Goal: Transaction & Acquisition: Purchase product/service

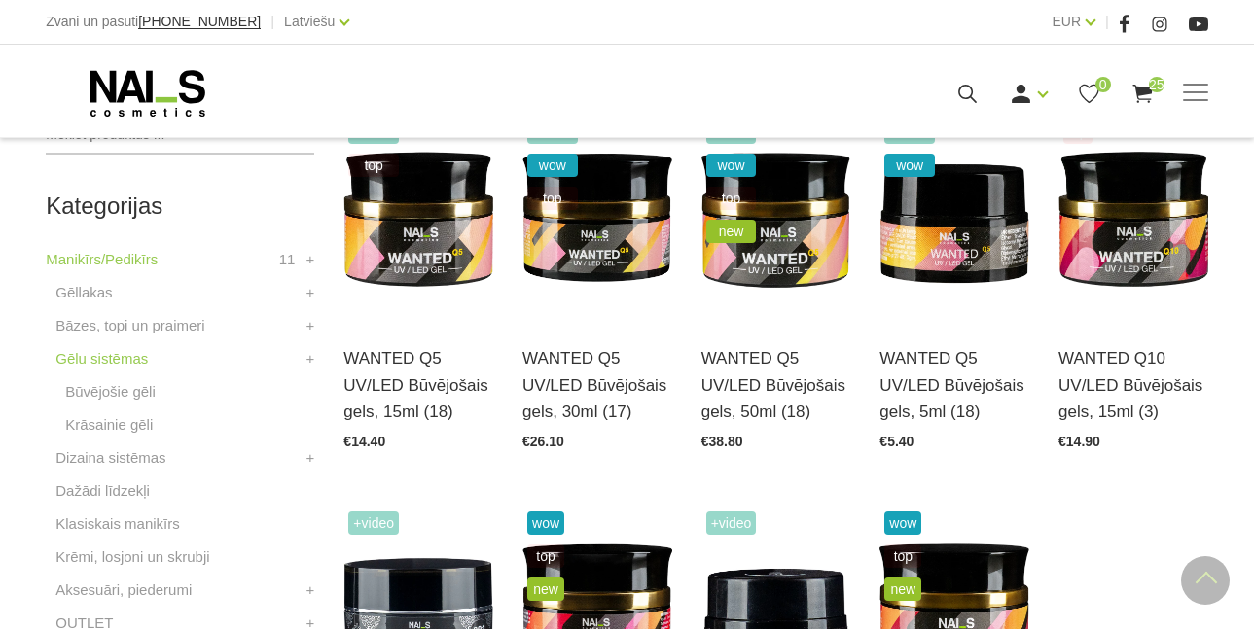
scroll to position [506, 0]
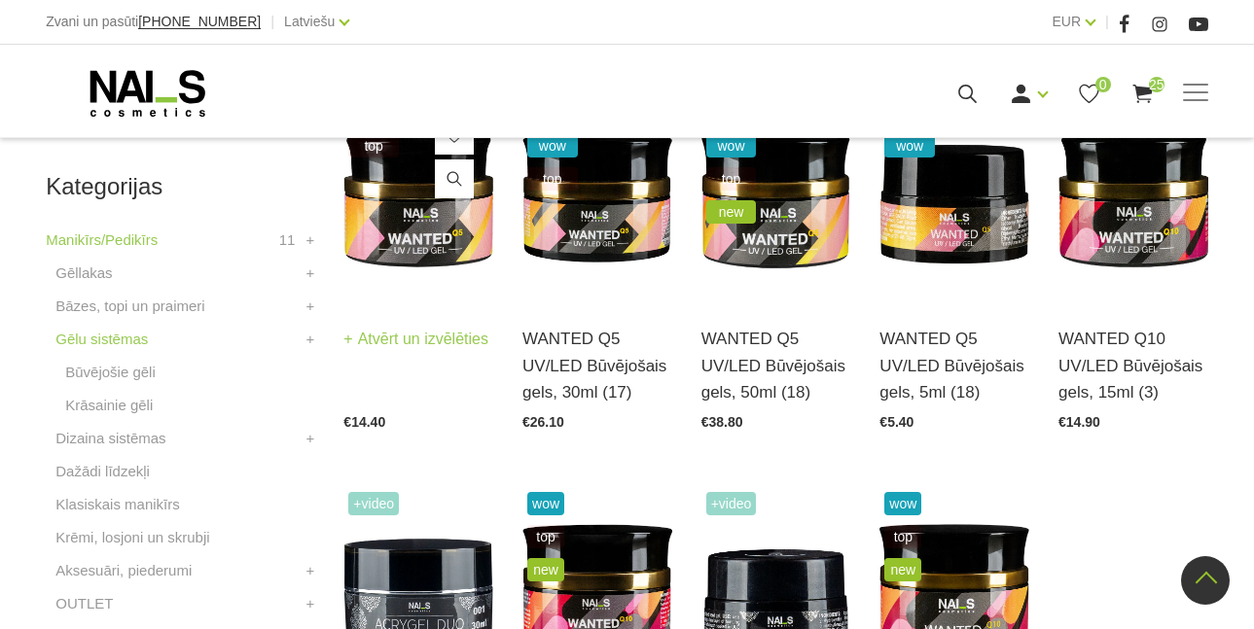
click at [426, 230] on img at bounding box center [418, 198] width 150 height 205
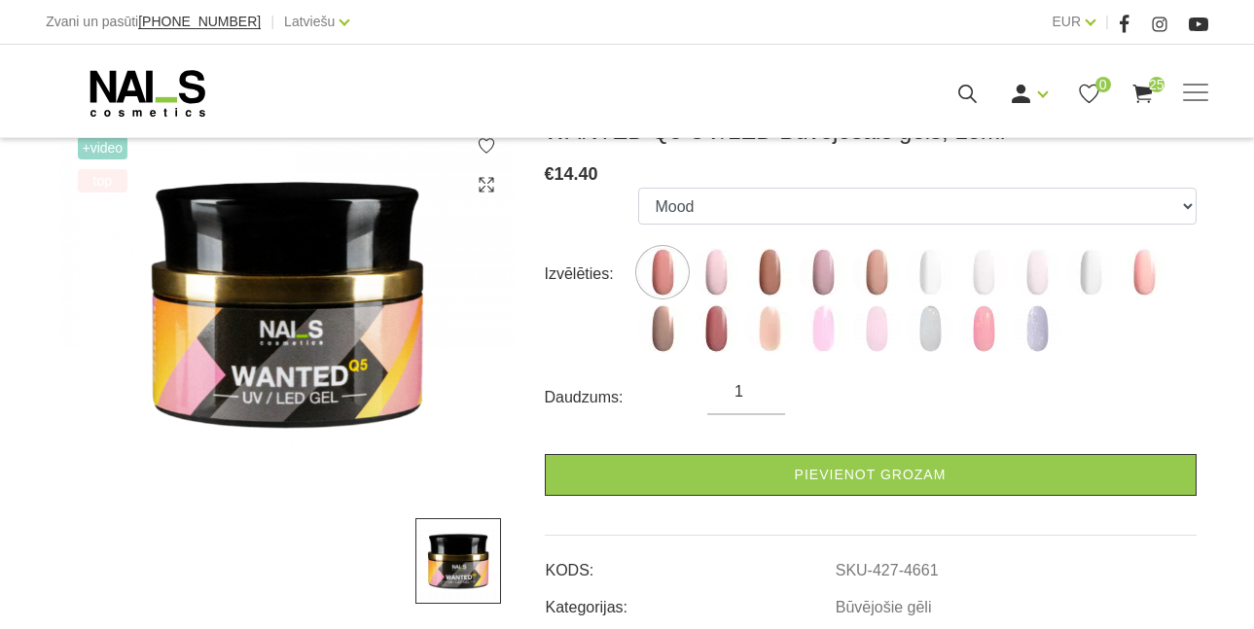
scroll to position [298, 0]
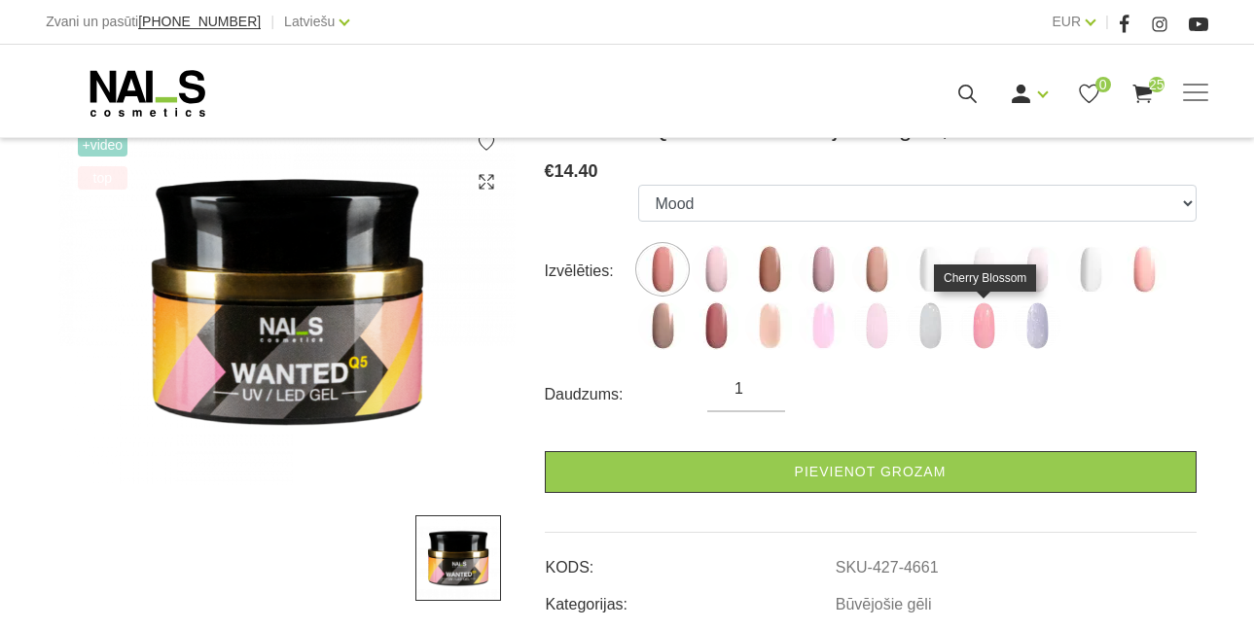
click at [985, 324] on img at bounding box center [983, 326] width 49 height 49
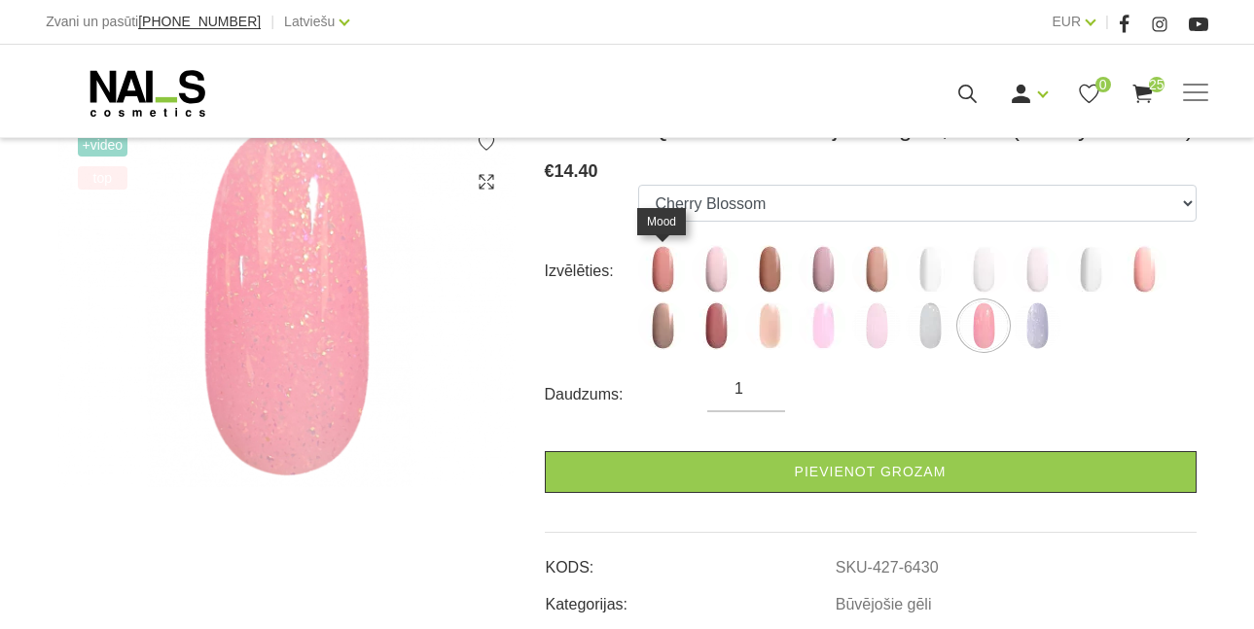
click at [671, 264] on img at bounding box center [662, 269] width 49 height 49
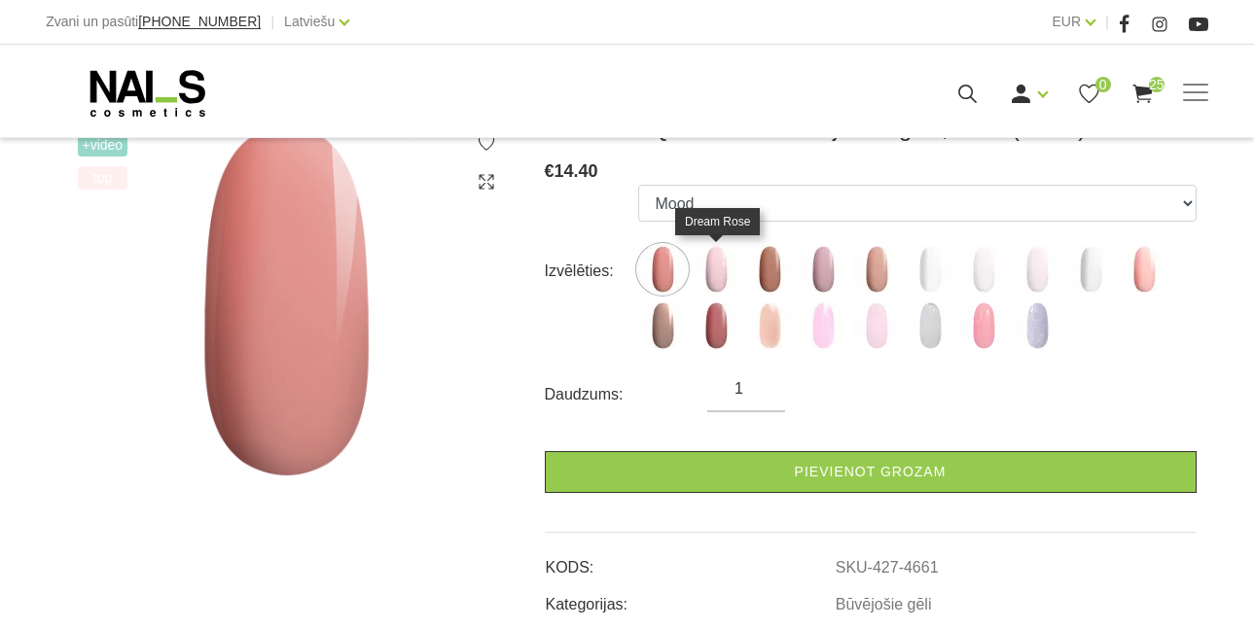
click at [715, 269] on img at bounding box center [716, 269] width 49 height 49
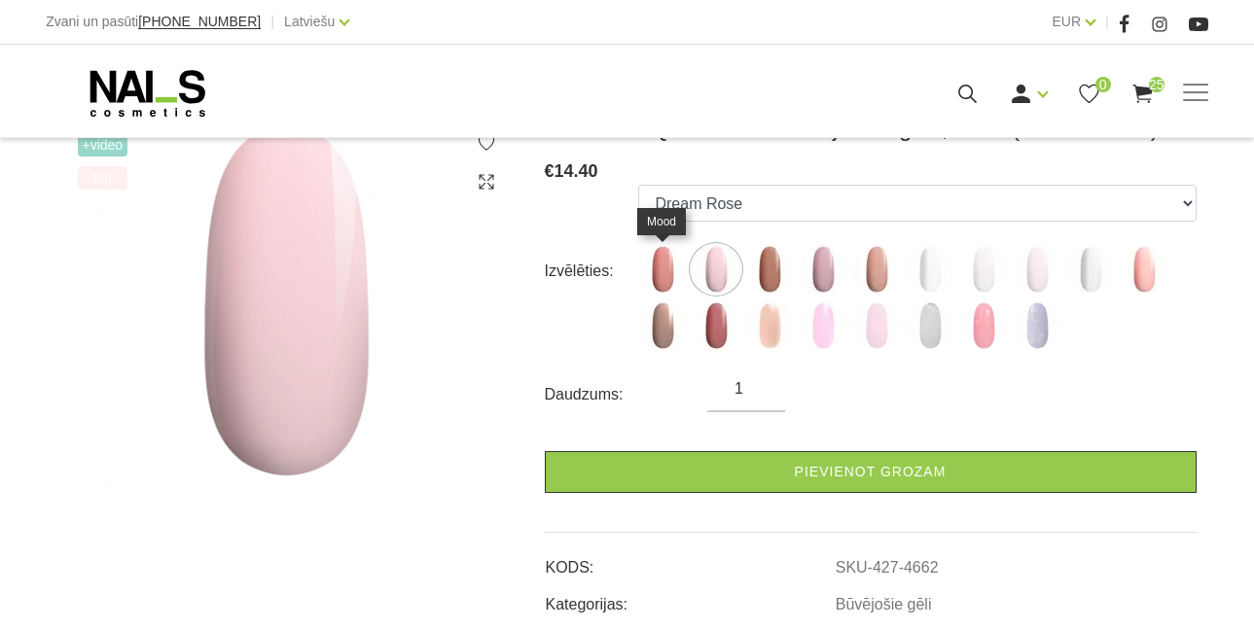
click at [671, 264] on img at bounding box center [662, 269] width 49 height 49
click at [658, 281] on img at bounding box center [662, 269] width 49 height 49
click at [671, 267] on img at bounding box center [662, 269] width 49 height 49
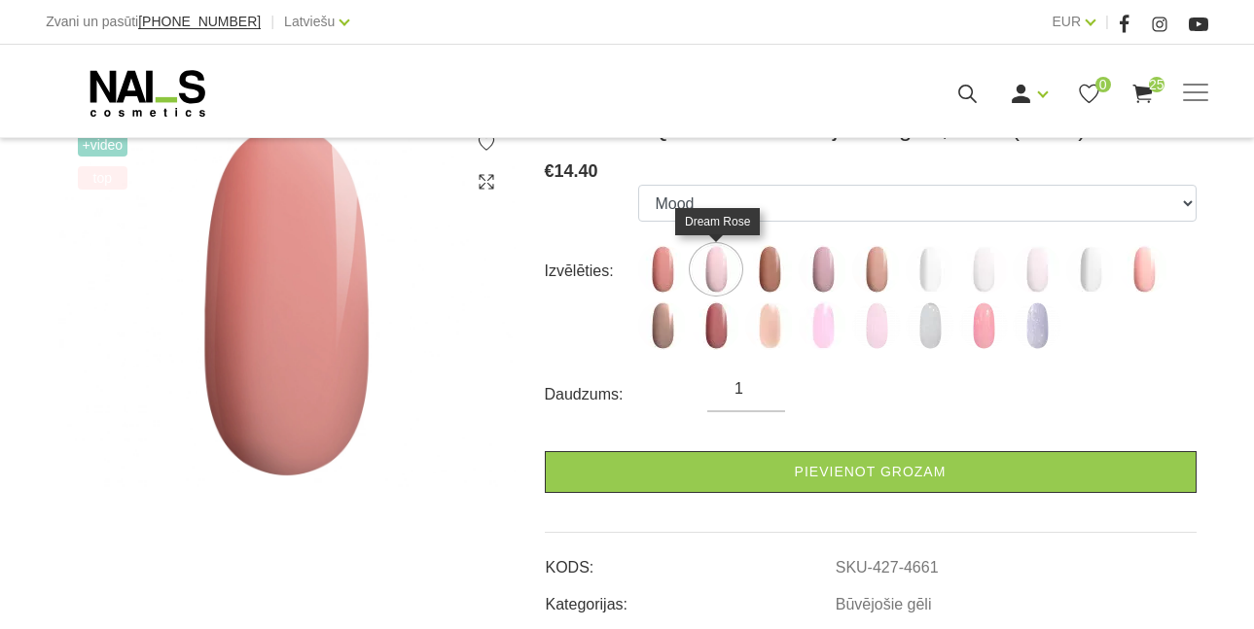
click at [732, 279] on img at bounding box center [716, 269] width 49 height 49
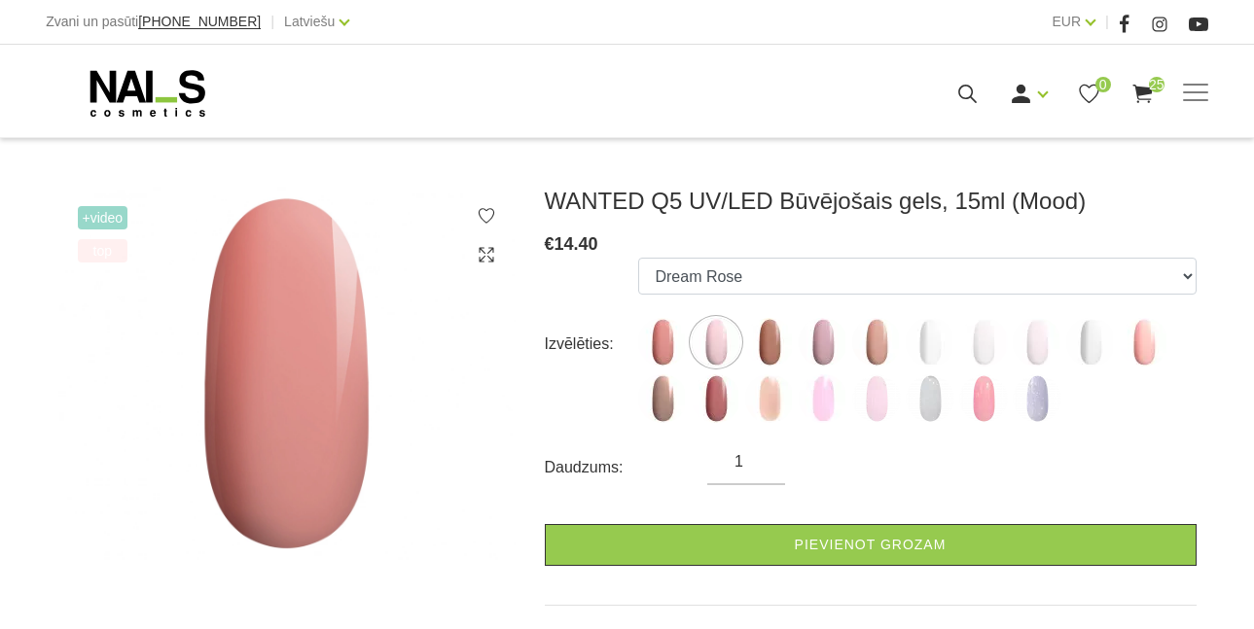
scroll to position [224, 0]
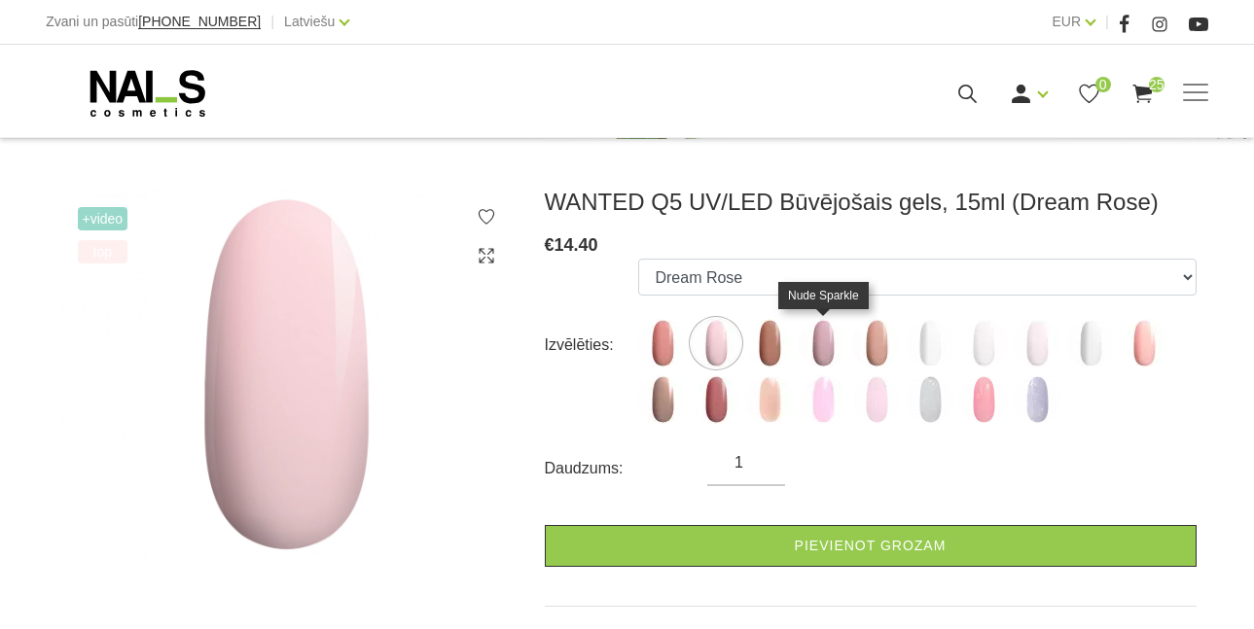
click at [824, 342] on img at bounding box center [823, 343] width 49 height 49
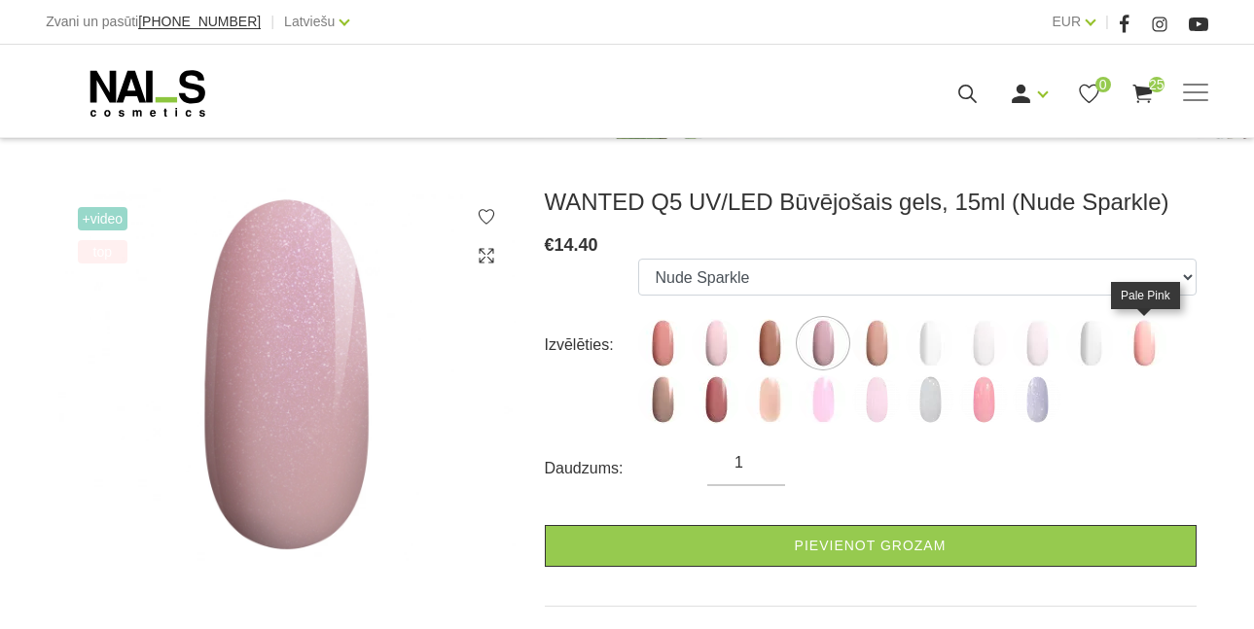
click at [1143, 355] on img at bounding box center [1144, 343] width 49 height 49
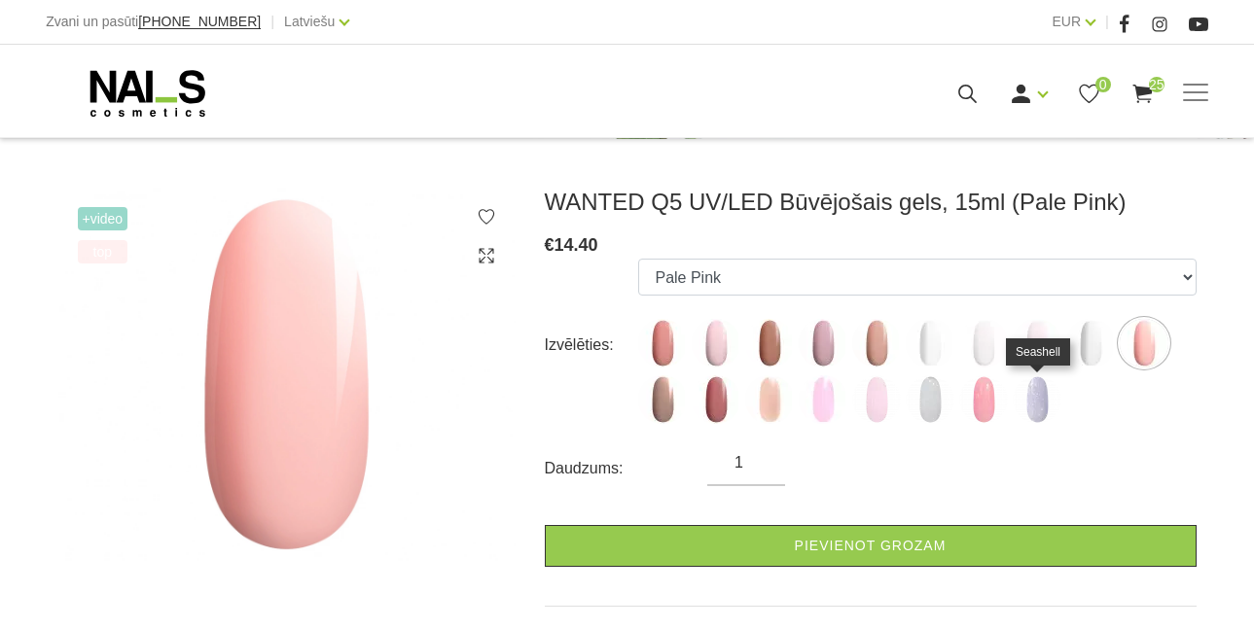
click at [1025, 403] on img at bounding box center [1037, 400] width 49 height 49
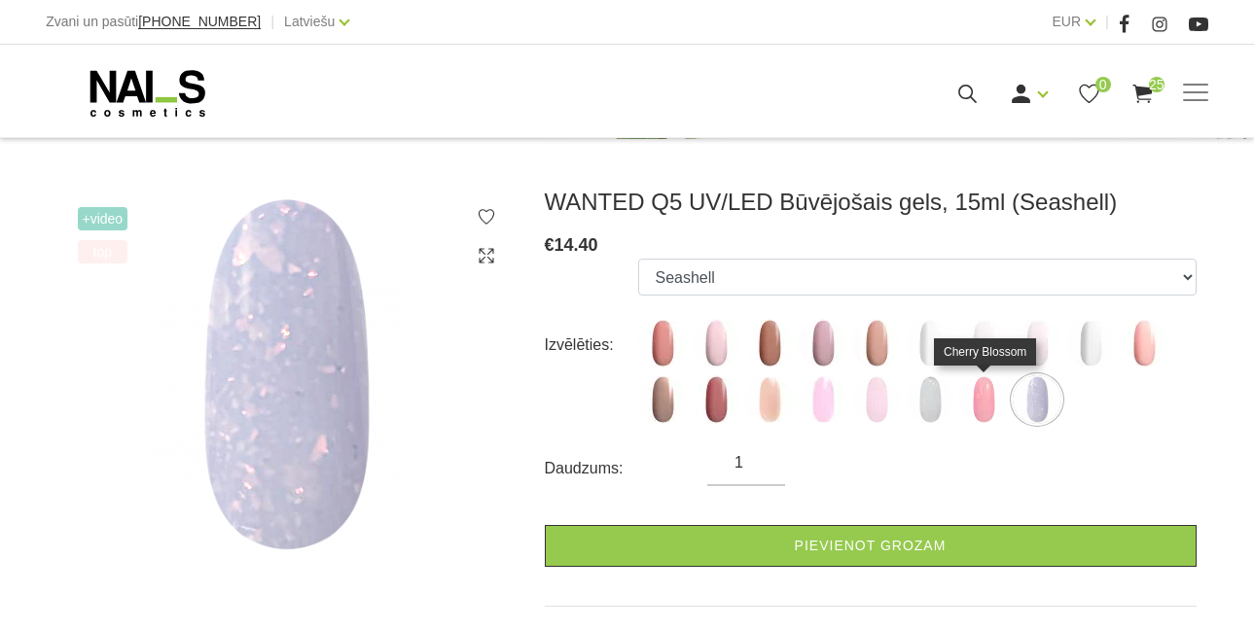
click at [983, 397] on img at bounding box center [983, 400] width 49 height 49
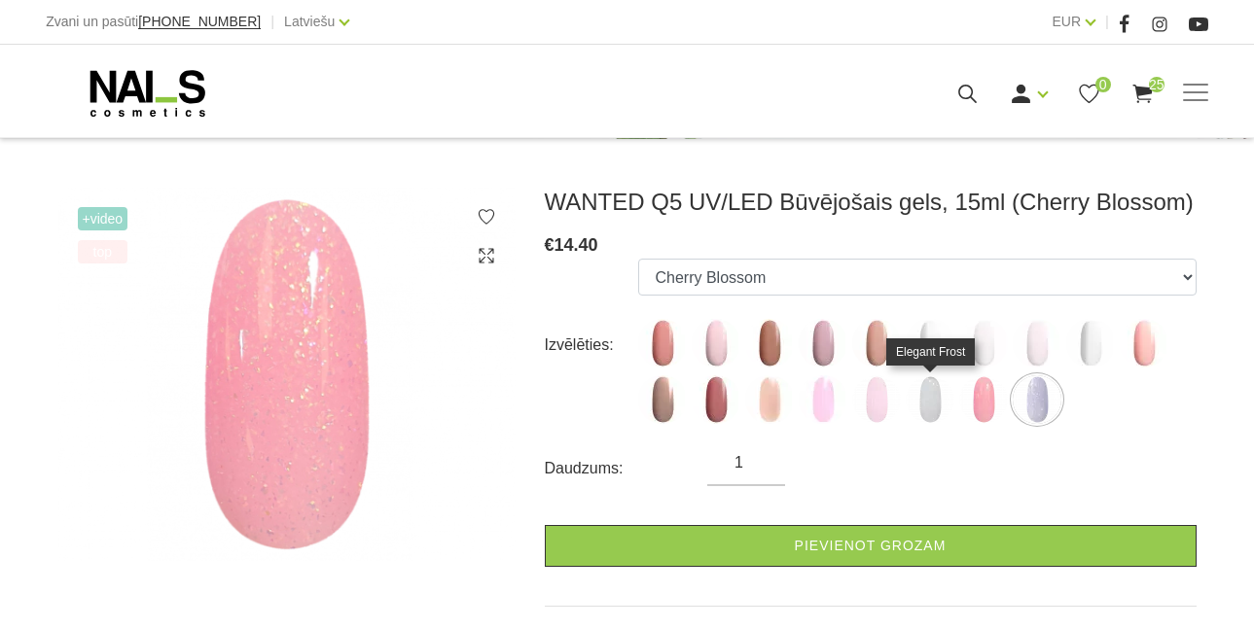
click at [927, 397] on img at bounding box center [930, 400] width 49 height 49
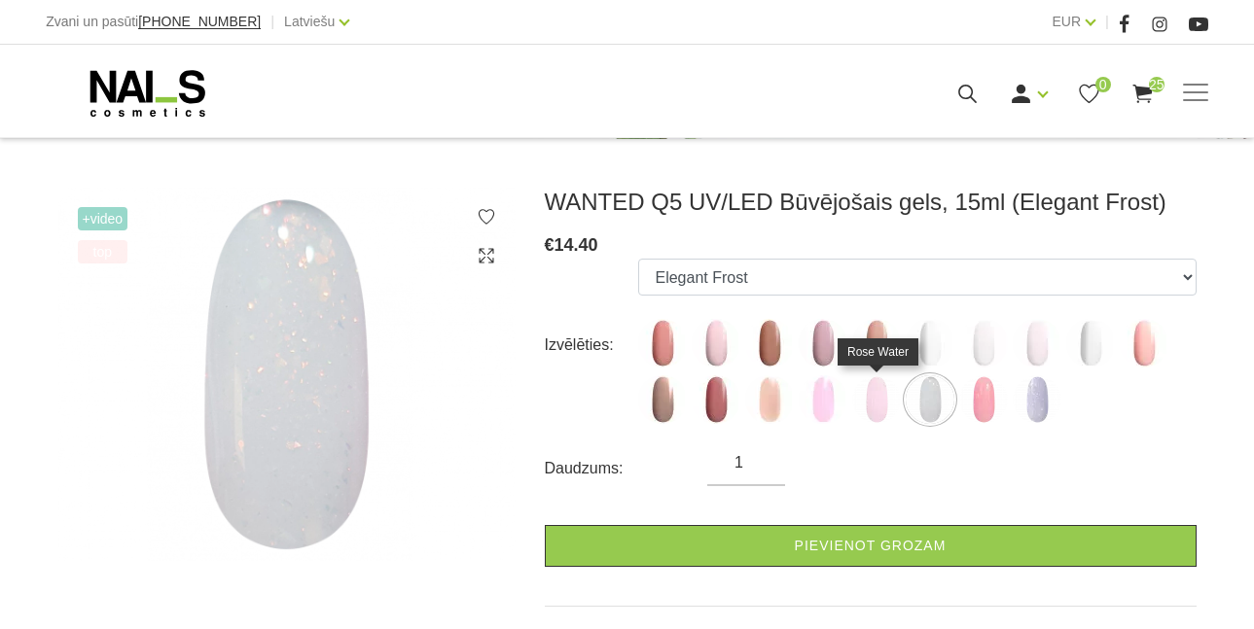
click at [875, 397] on img at bounding box center [876, 400] width 49 height 49
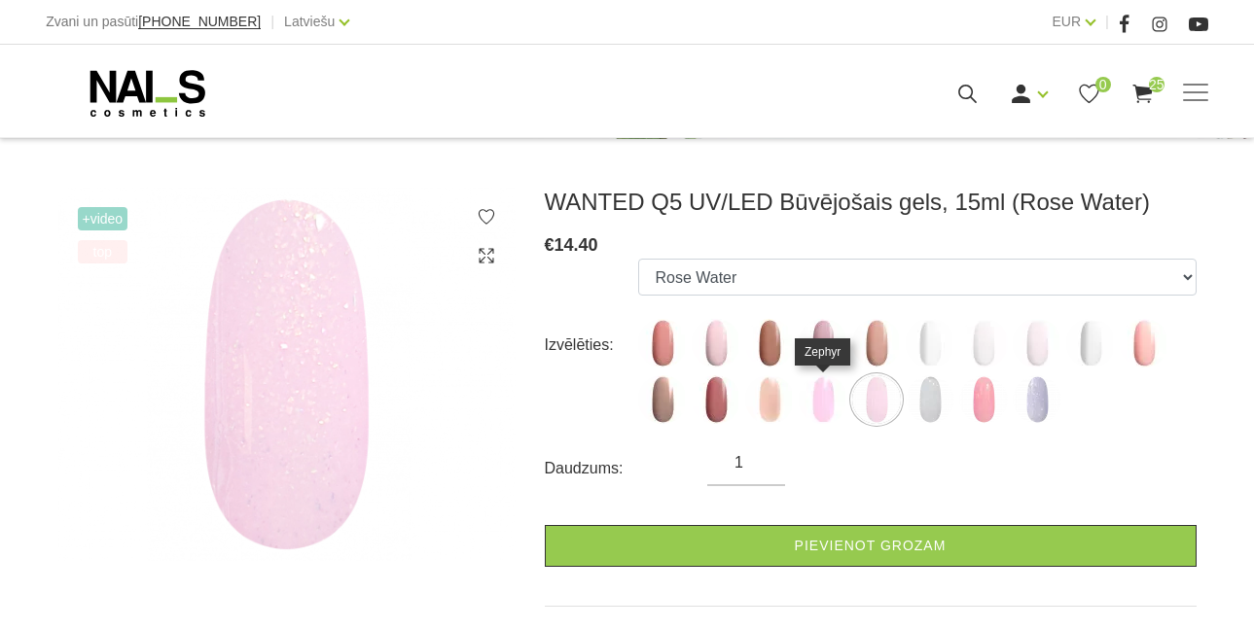
click at [816, 395] on img at bounding box center [823, 400] width 49 height 49
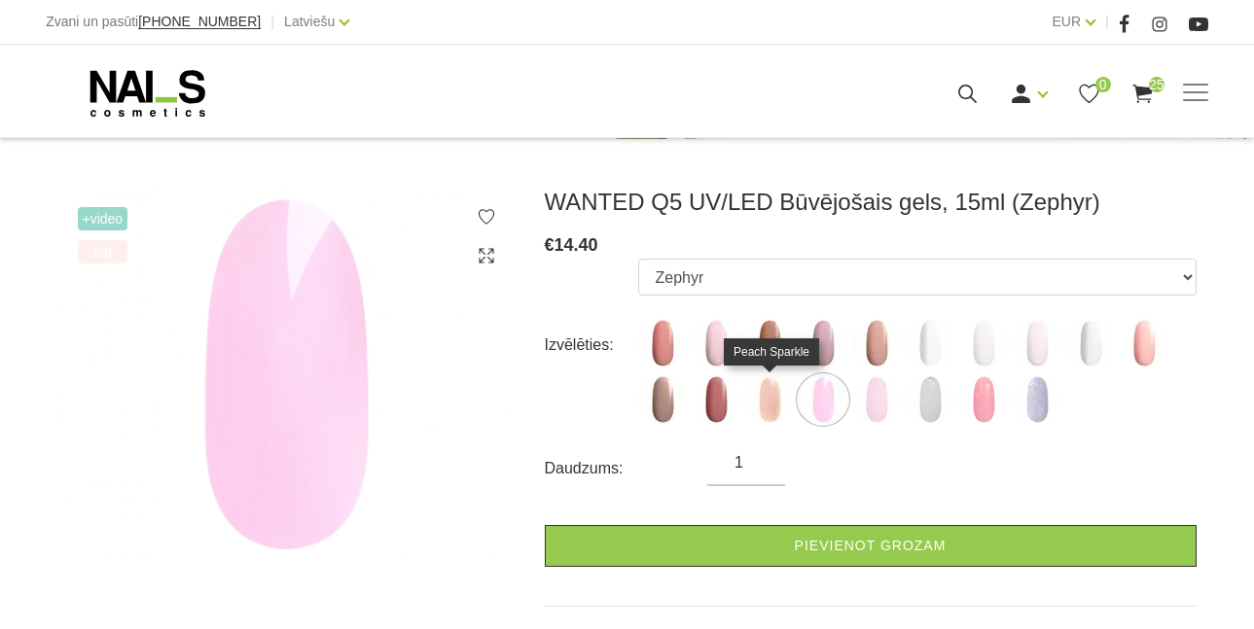
click at [774, 394] on img at bounding box center [769, 400] width 49 height 49
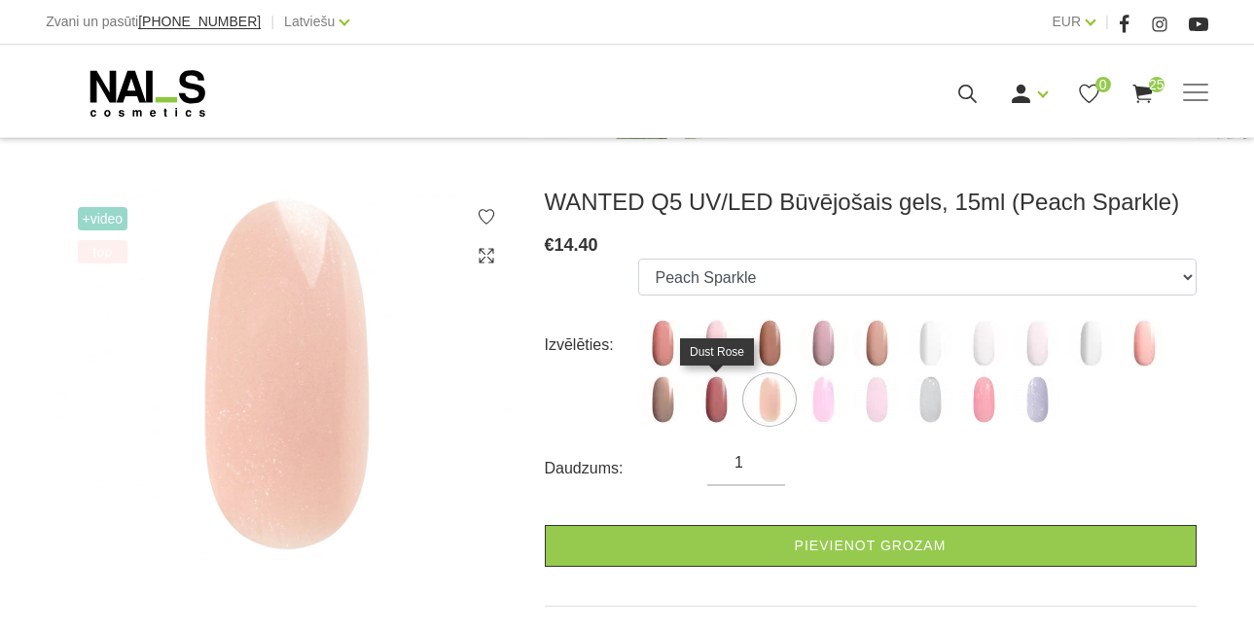
click at [712, 400] on img at bounding box center [716, 400] width 49 height 49
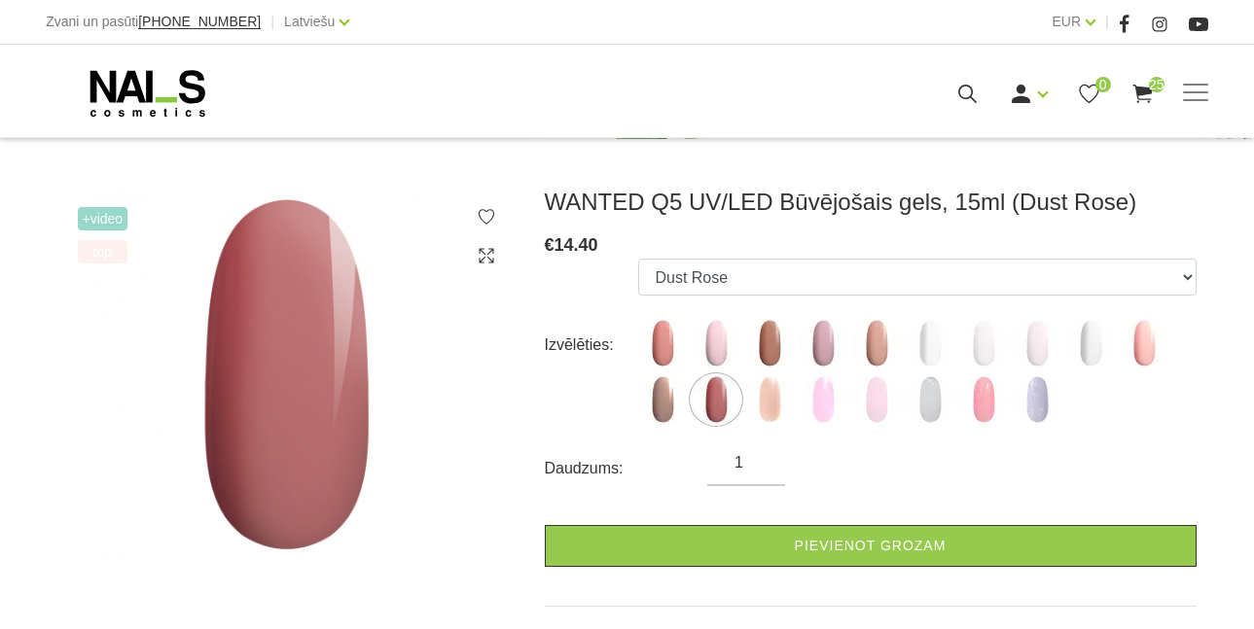
click at [471, 533] on img at bounding box center [286, 375] width 457 height 374
click at [1117, 197] on h3 "WANTED Q5 UV/LED Būvējošais gels, 15ml (Dust Rose)" at bounding box center [871, 202] width 652 height 29
click at [919, 399] on img at bounding box center [930, 400] width 49 height 49
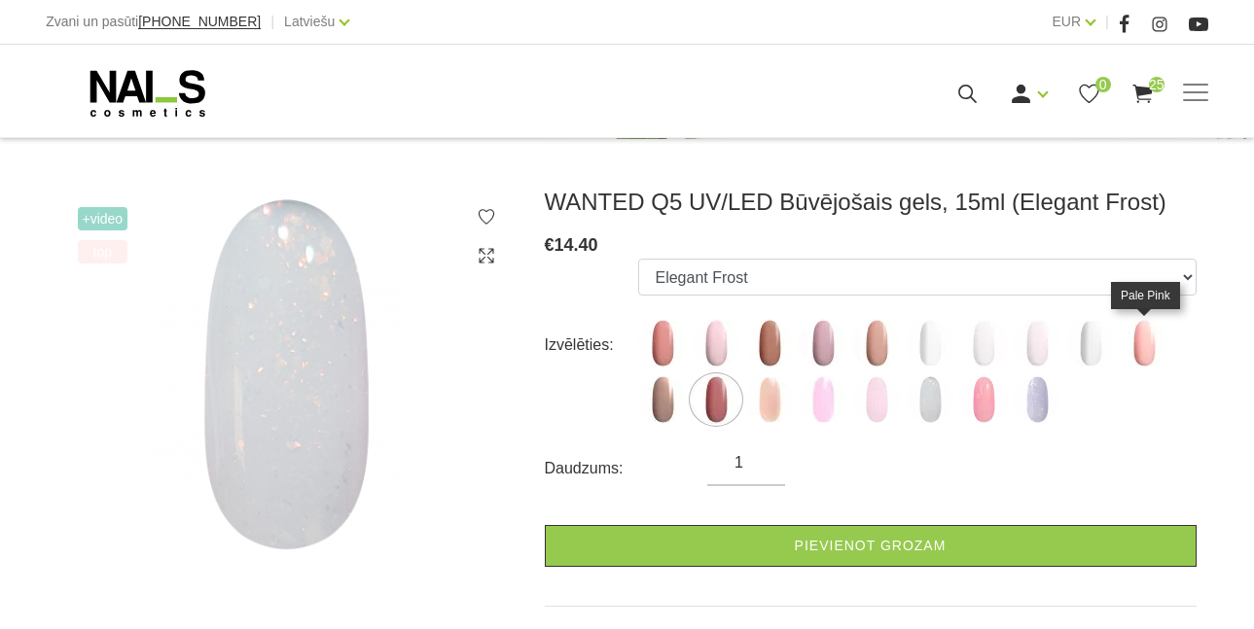
click at [1150, 351] on img at bounding box center [1144, 343] width 49 height 49
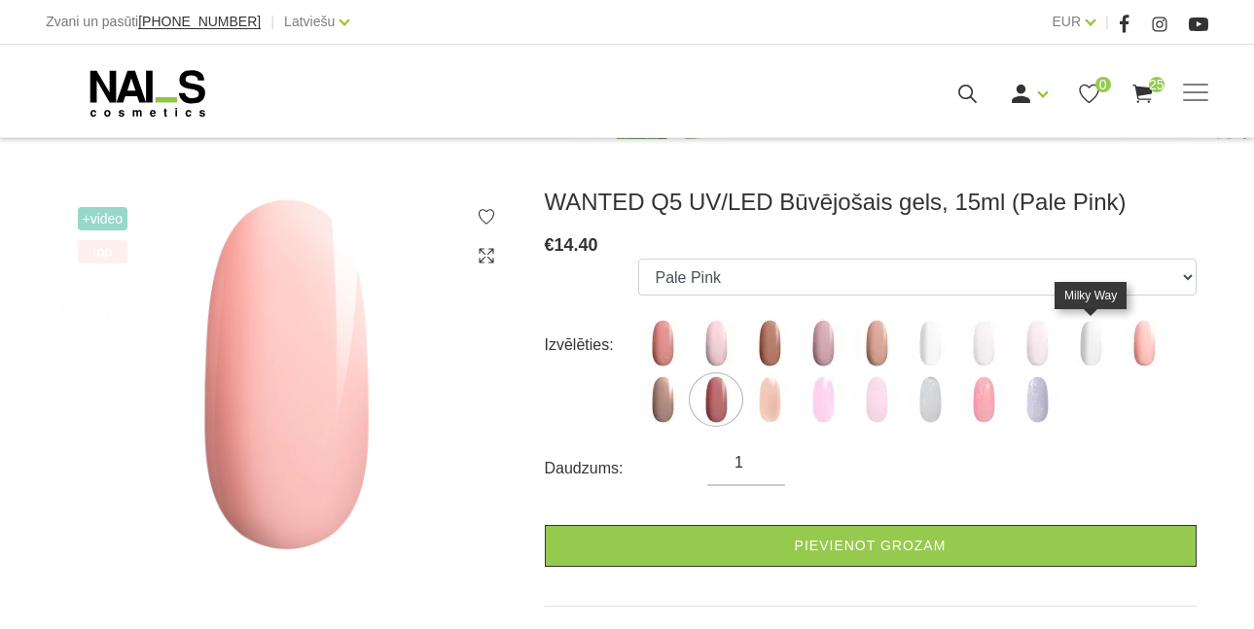
click at [1094, 360] on img at bounding box center [1090, 343] width 49 height 49
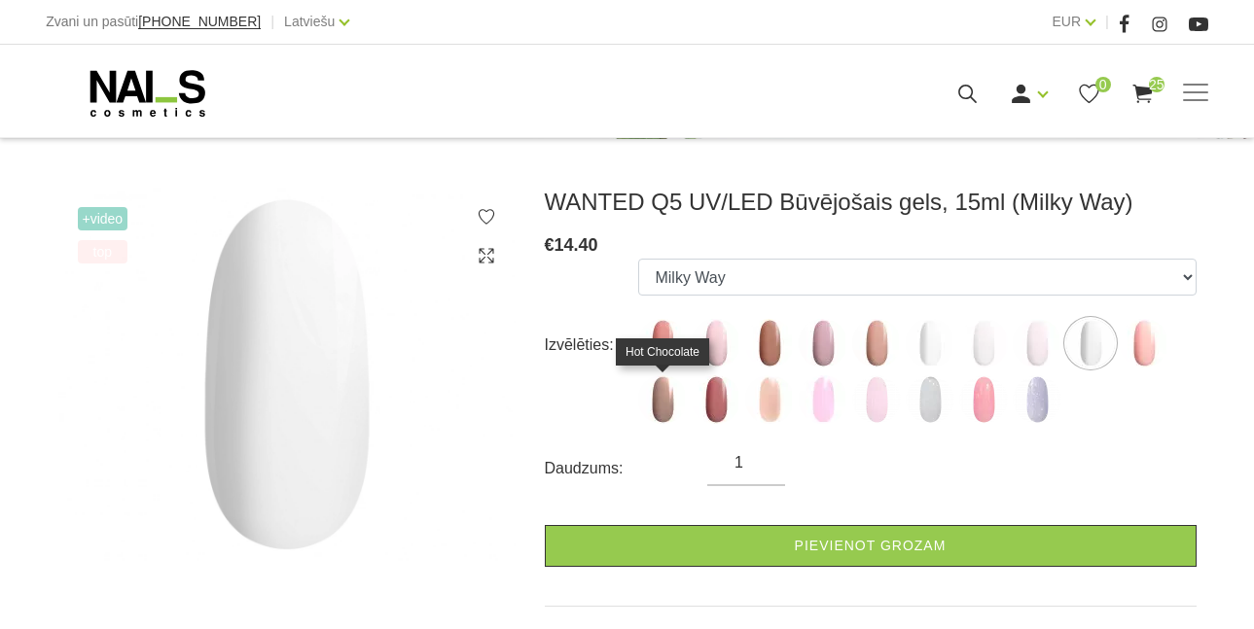
click at [670, 401] on img at bounding box center [662, 400] width 49 height 49
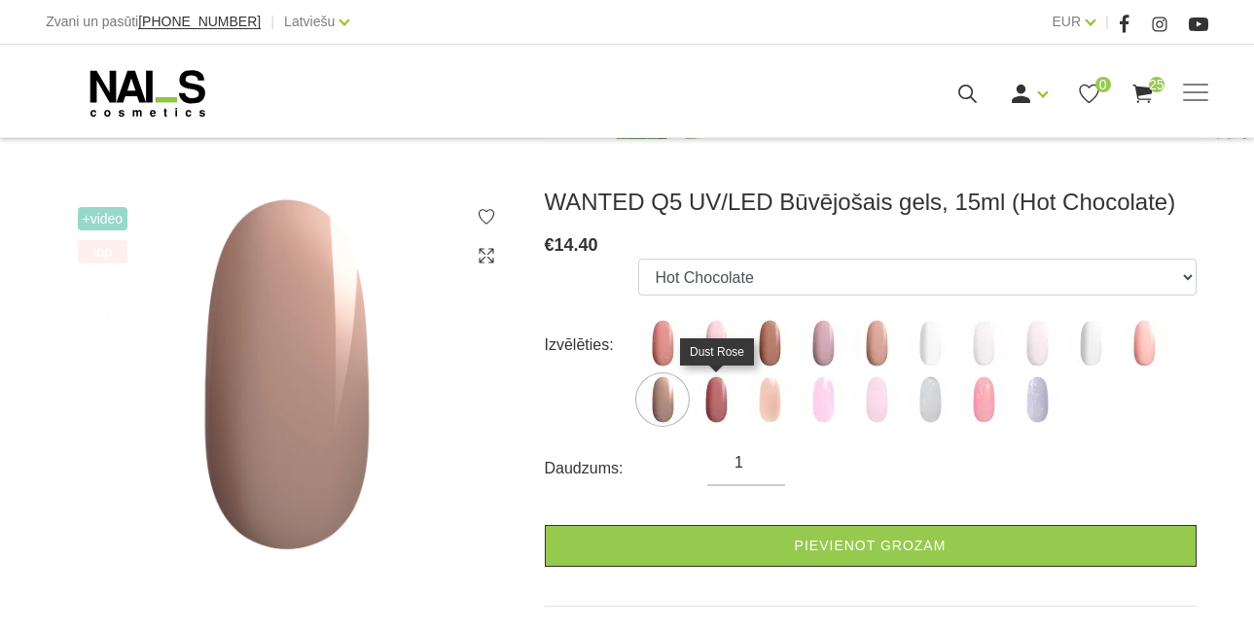
click at [727, 409] on img at bounding box center [716, 400] width 49 height 49
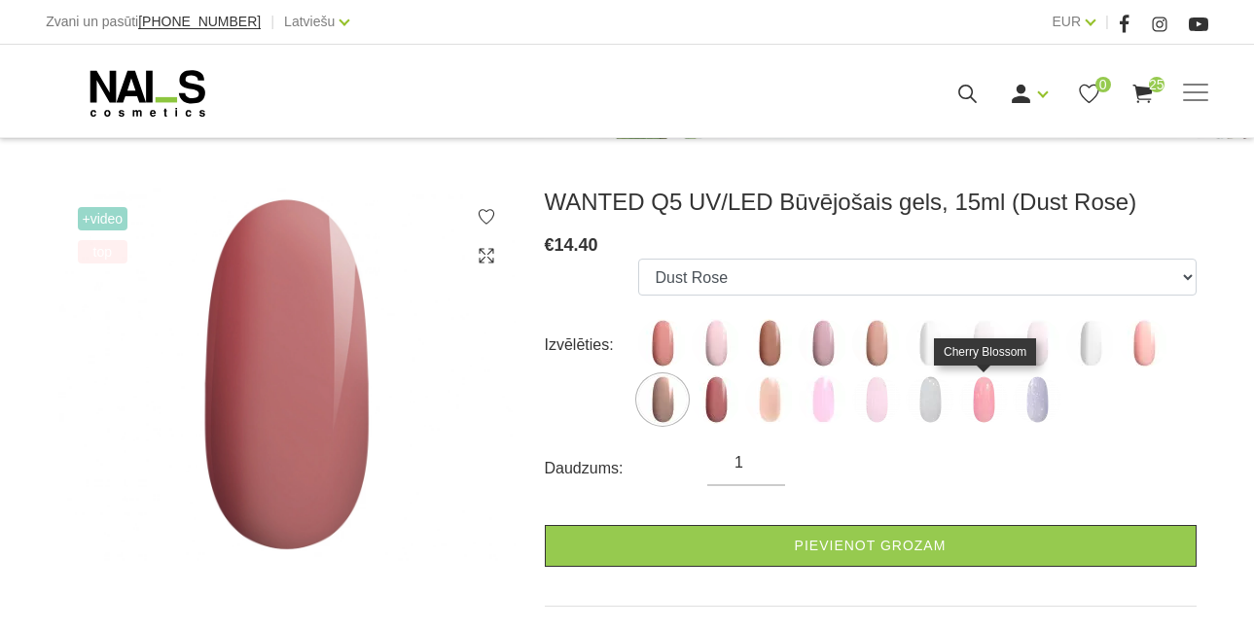
click at [1002, 388] on img at bounding box center [983, 400] width 49 height 49
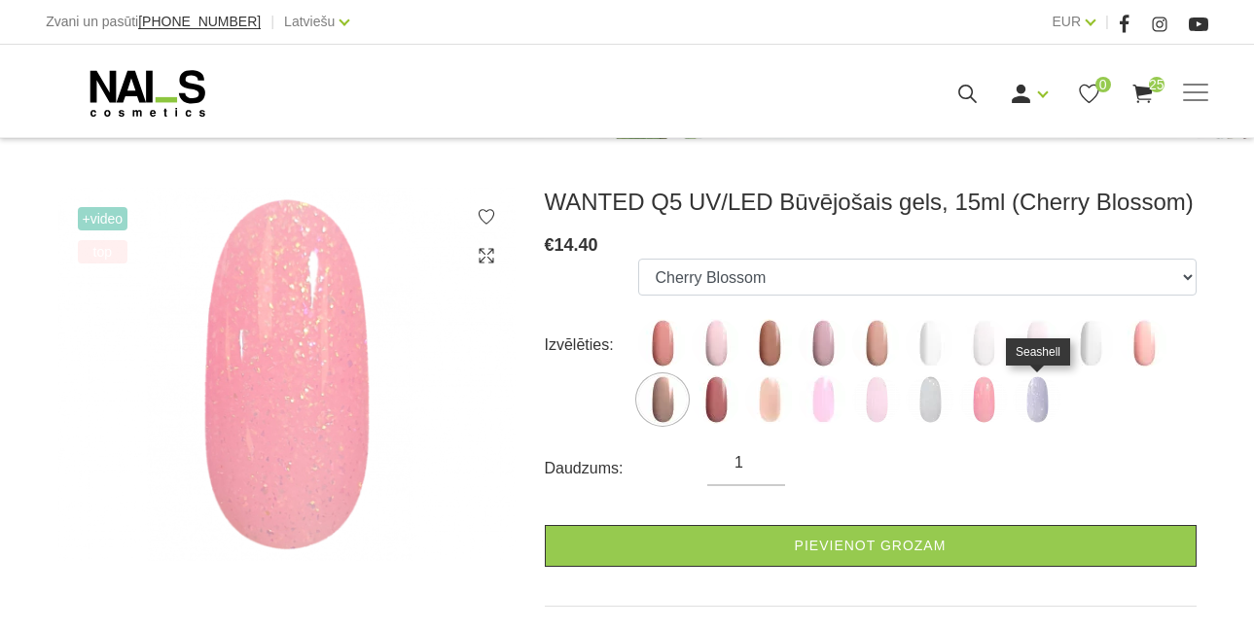
click at [1035, 396] on img at bounding box center [1037, 400] width 49 height 49
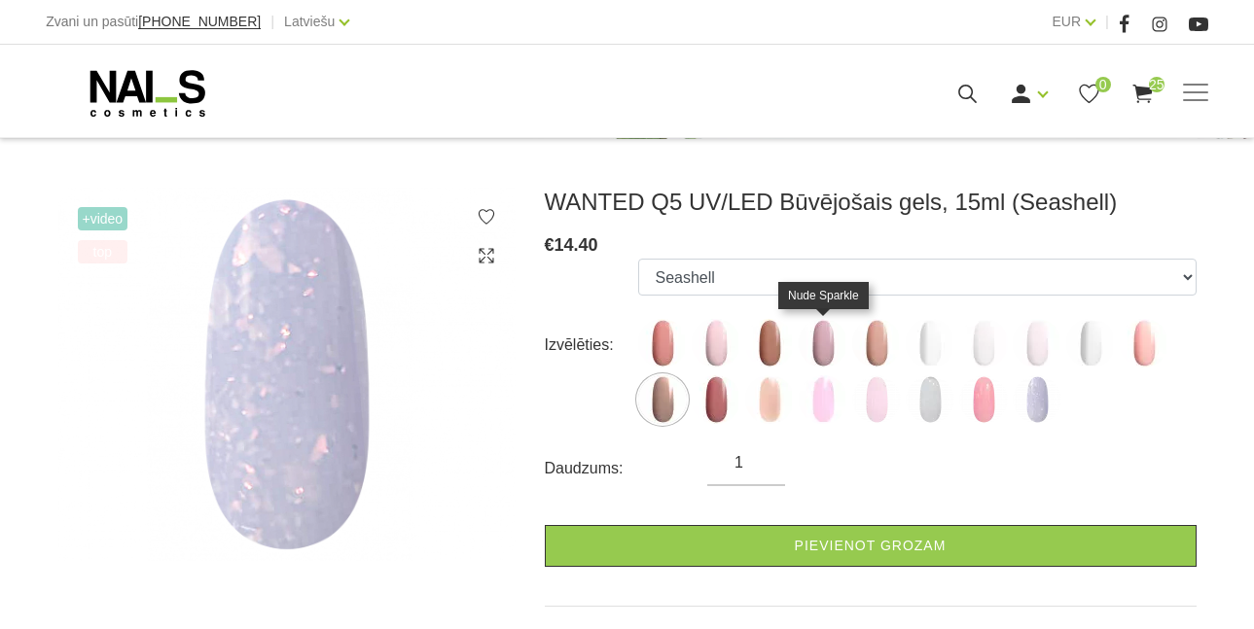
click at [811, 341] on img at bounding box center [823, 343] width 49 height 49
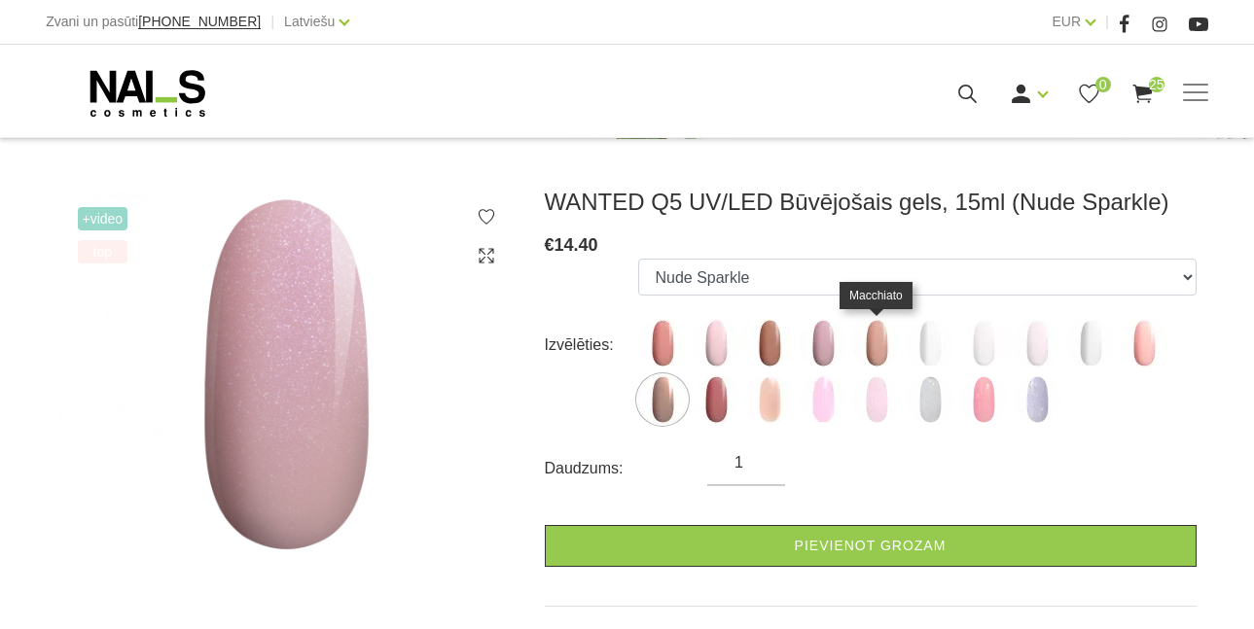
click at [877, 345] on img at bounding box center [876, 343] width 49 height 49
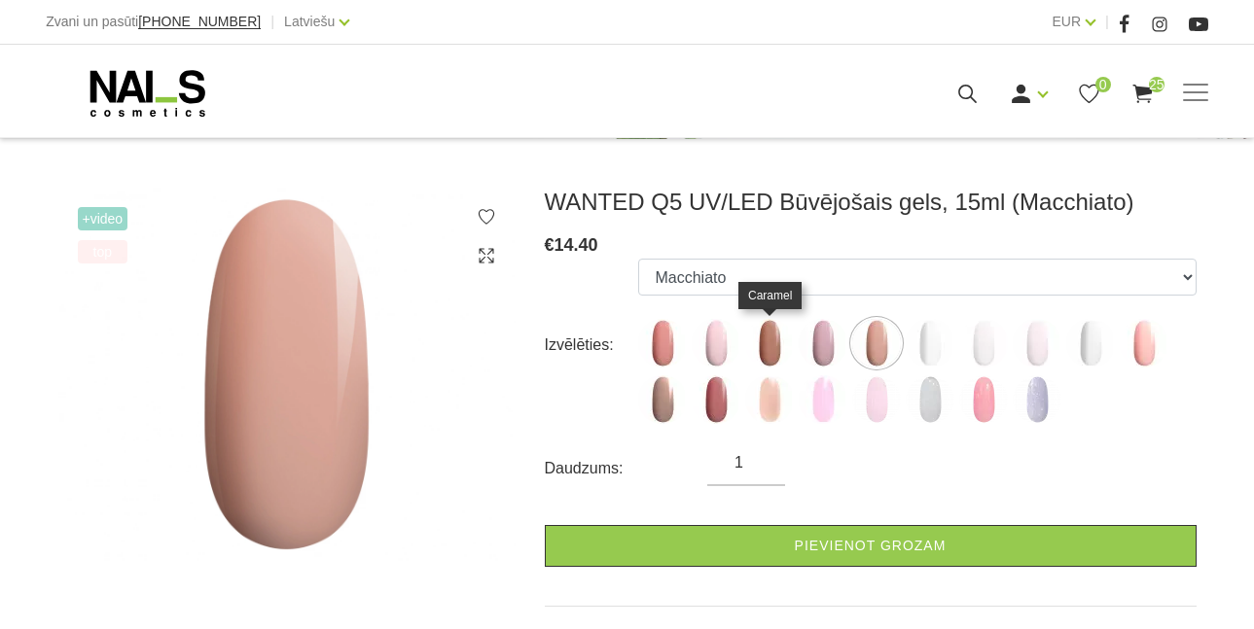
click at [782, 334] on img at bounding box center [769, 343] width 49 height 49
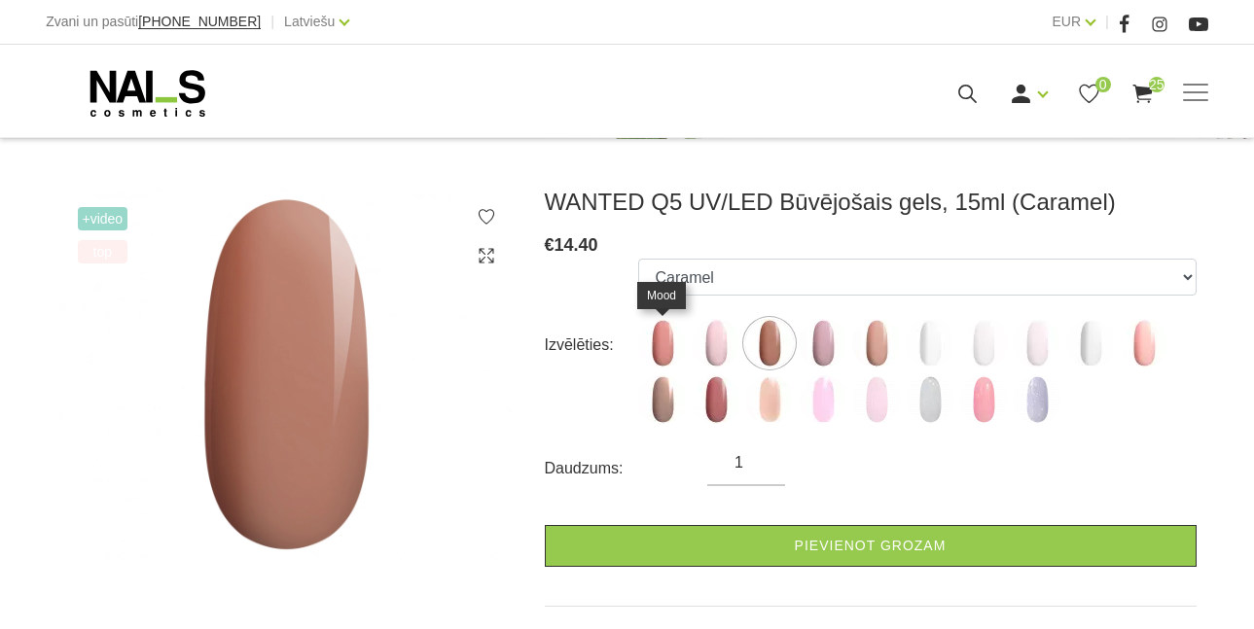
click at [666, 351] on img at bounding box center [662, 343] width 49 height 49
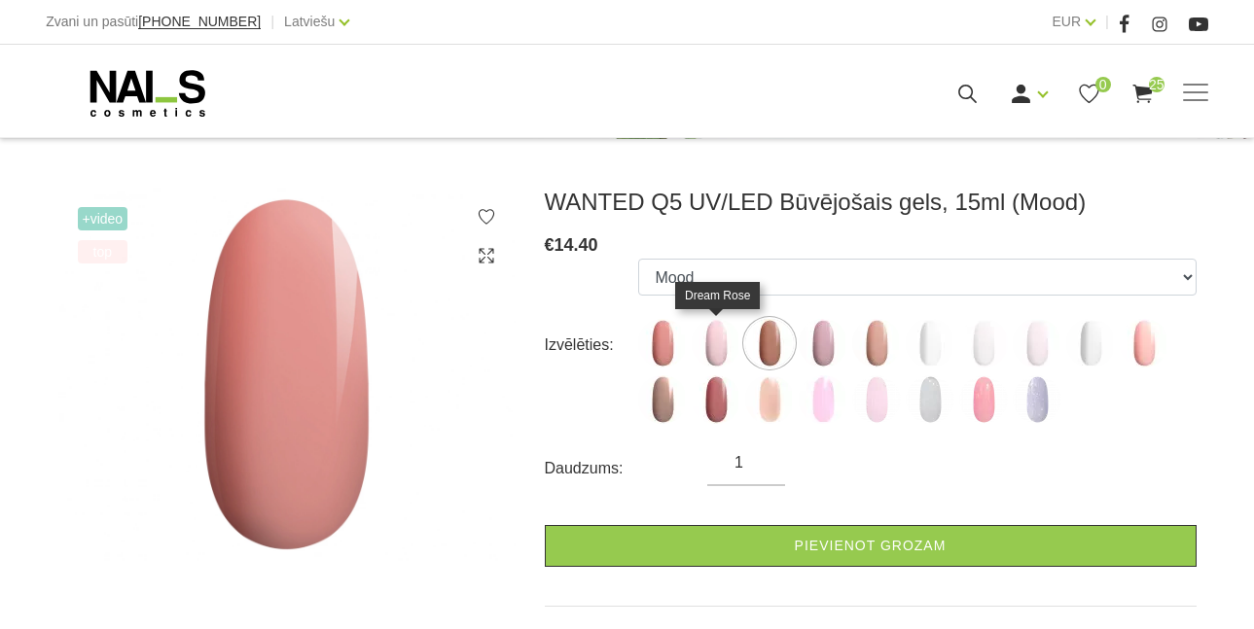
click at [713, 349] on img at bounding box center [716, 343] width 49 height 49
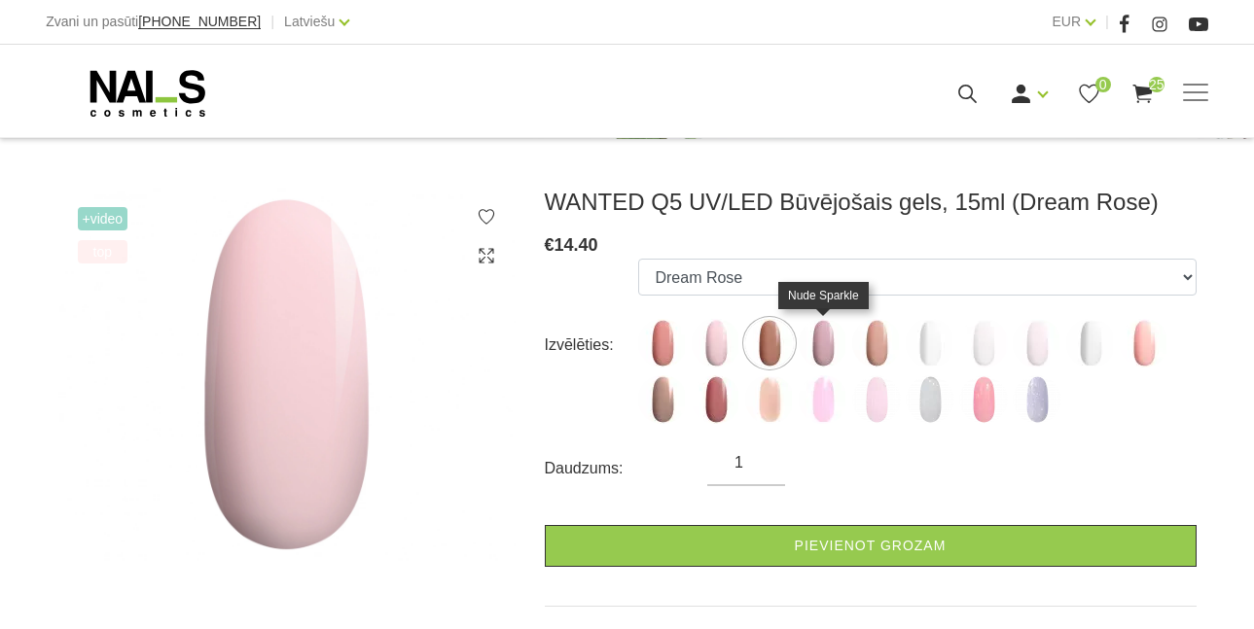
click at [824, 348] on img at bounding box center [823, 343] width 49 height 49
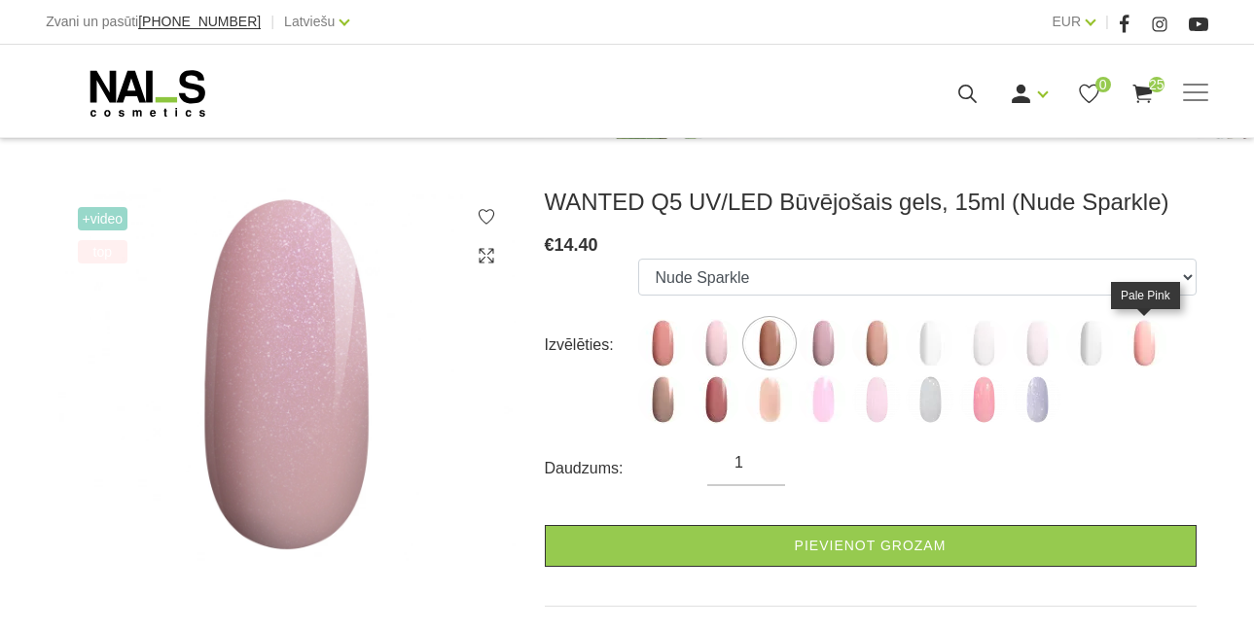
click at [1133, 341] on img at bounding box center [1144, 343] width 49 height 49
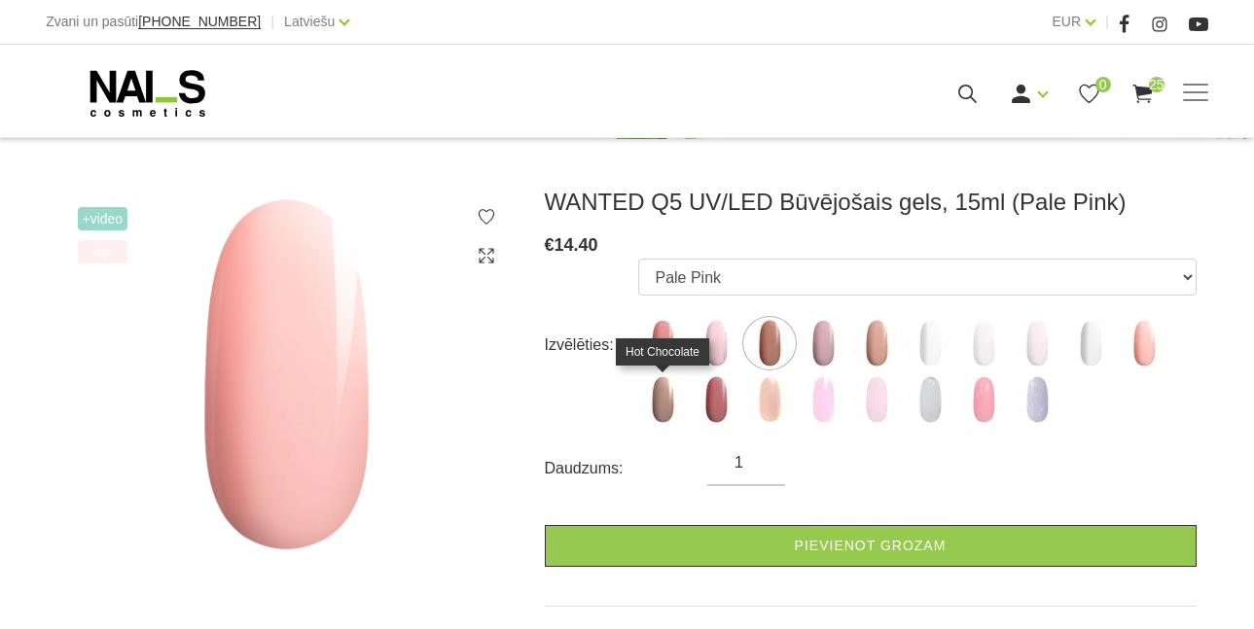
click at [662, 398] on img at bounding box center [662, 400] width 49 height 49
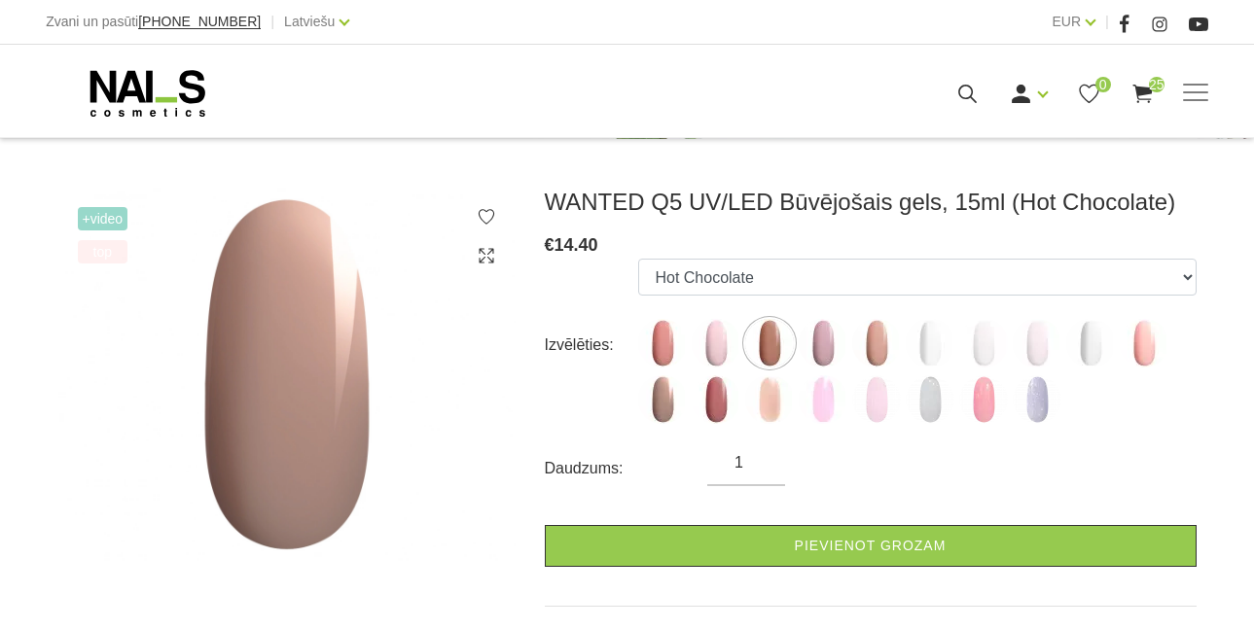
click at [662, 398] on img at bounding box center [662, 400] width 49 height 49
click at [723, 388] on img at bounding box center [716, 400] width 49 height 49
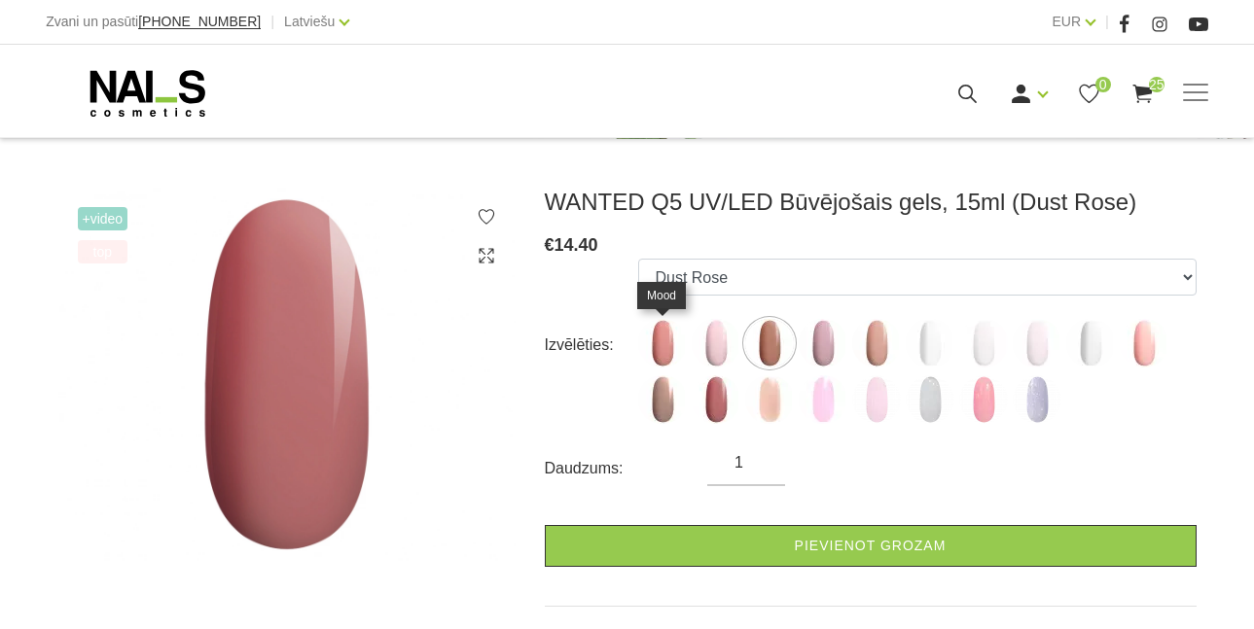
click at [666, 348] on img at bounding box center [662, 343] width 49 height 49
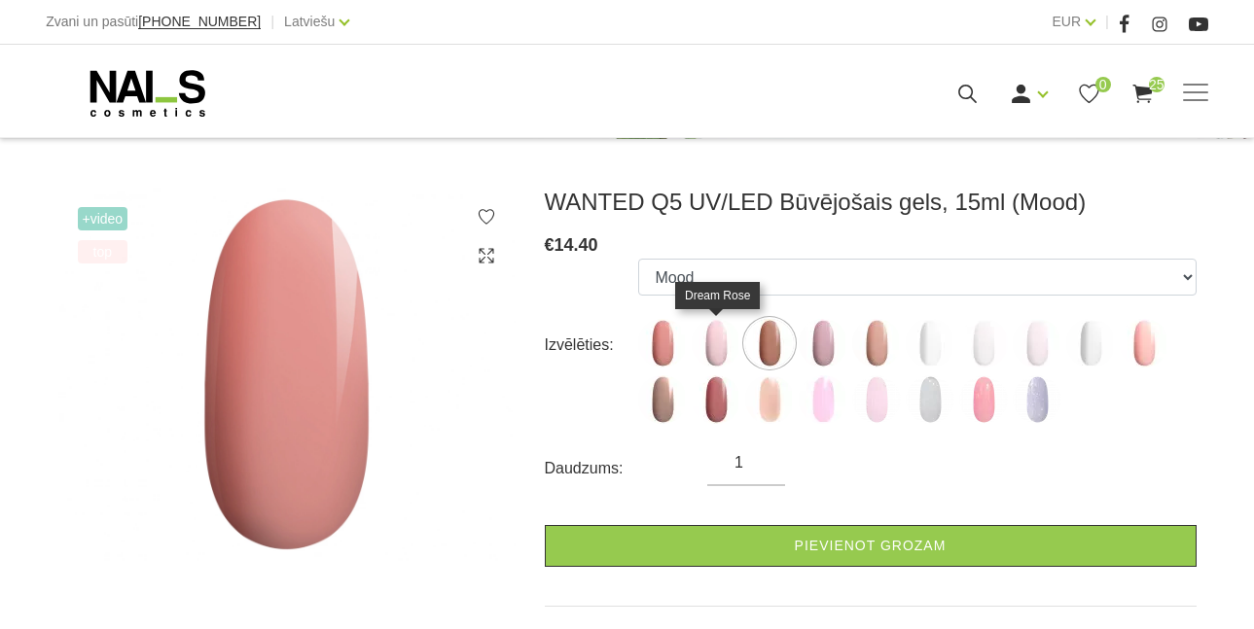
click at [730, 343] on img at bounding box center [716, 343] width 49 height 49
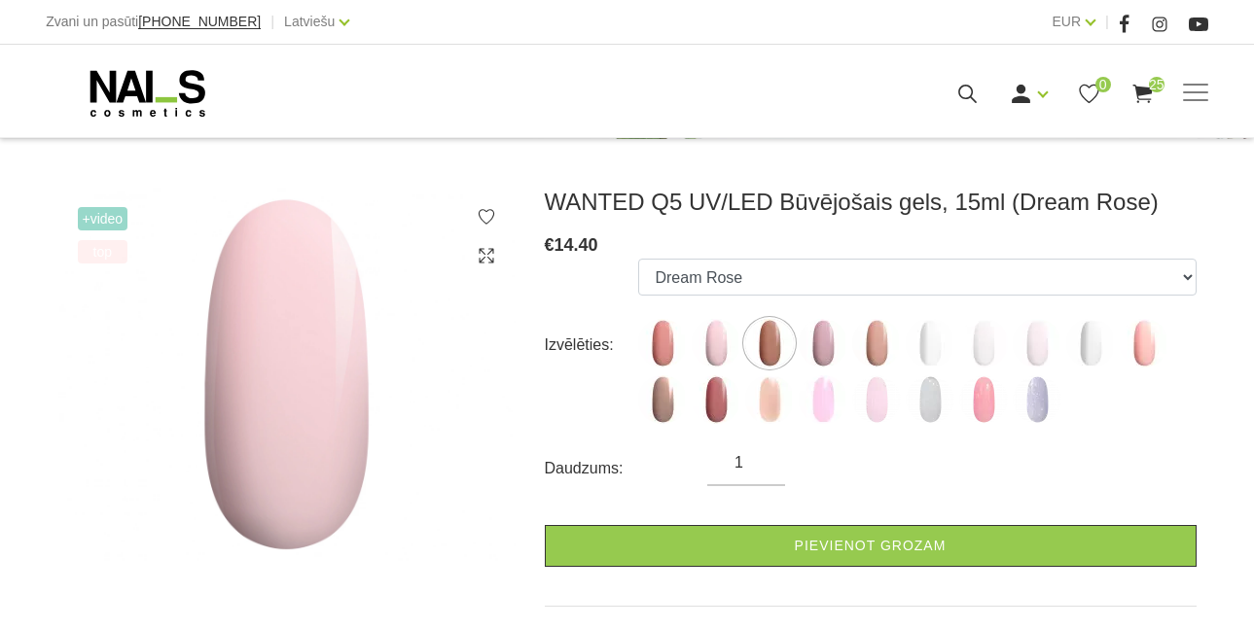
click at [711, 345] on img at bounding box center [716, 343] width 49 height 49
click at [814, 352] on img at bounding box center [823, 343] width 49 height 49
click at [711, 337] on img at bounding box center [716, 343] width 49 height 49
select select "4662"
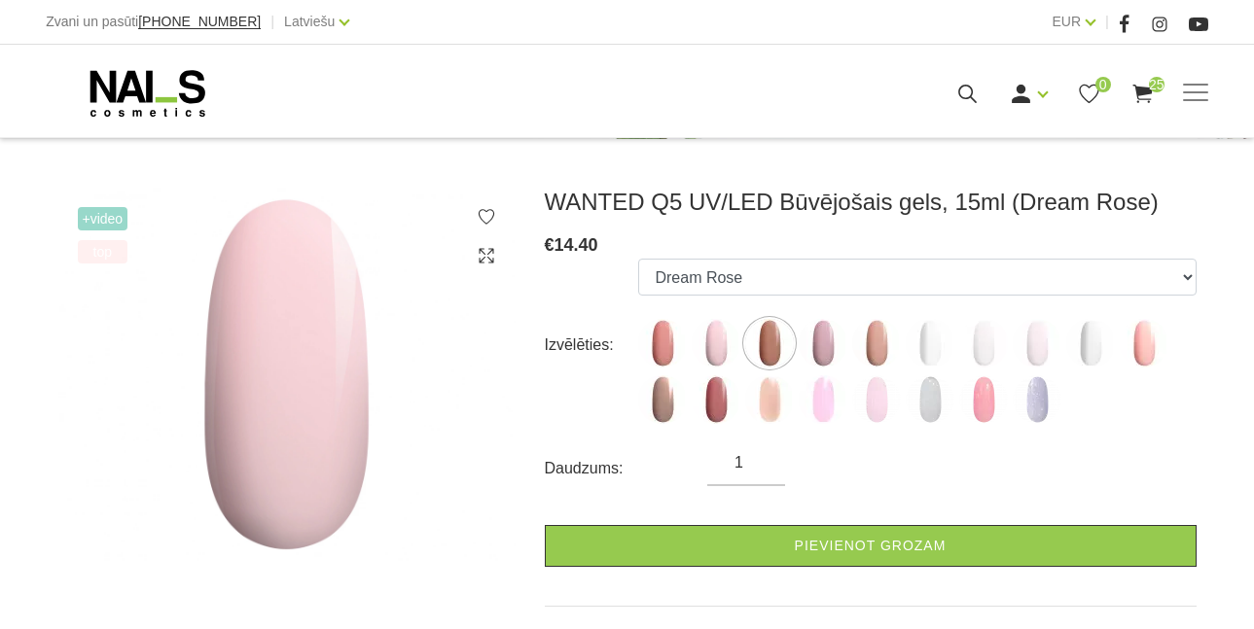
scroll to position [186, 0]
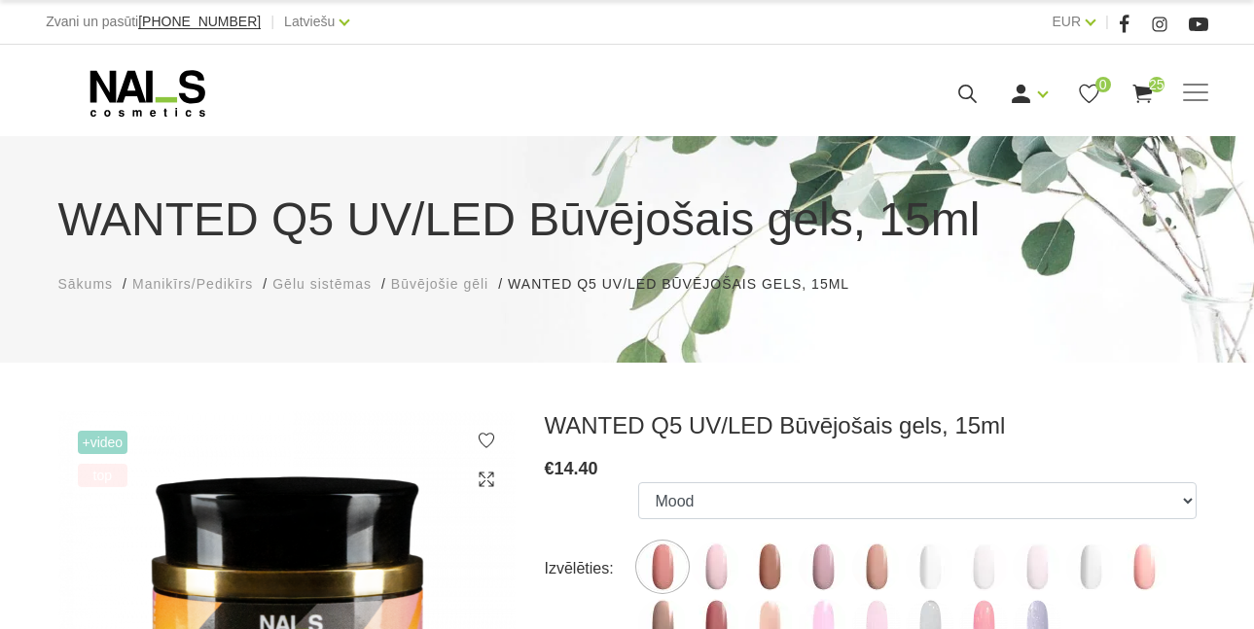
scroll to position [182, 0]
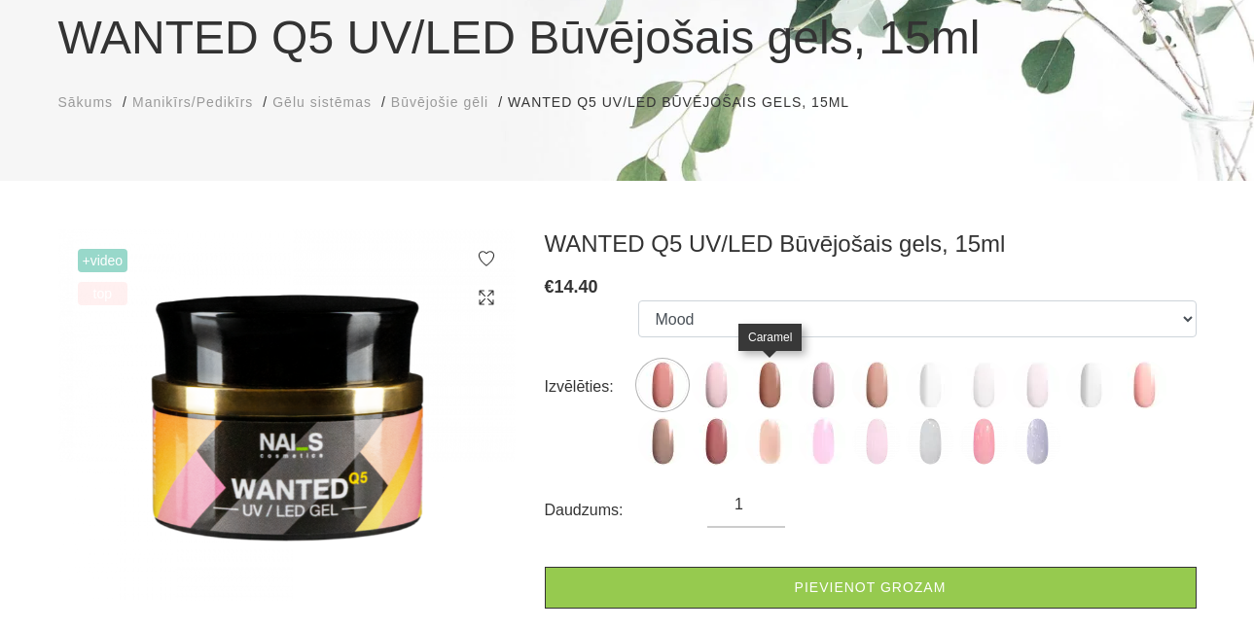
click at [761, 392] on img at bounding box center [769, 385] width 49 height 49
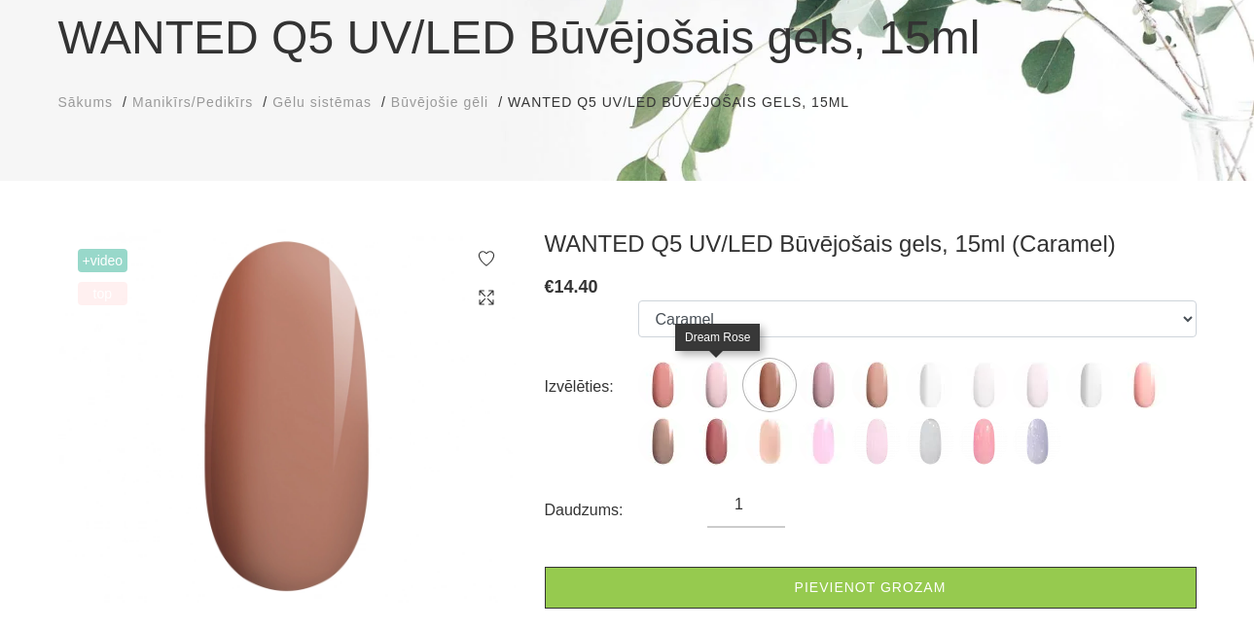
click at [733, 378] on img at bounding box center [716, 385] width 49 height 49
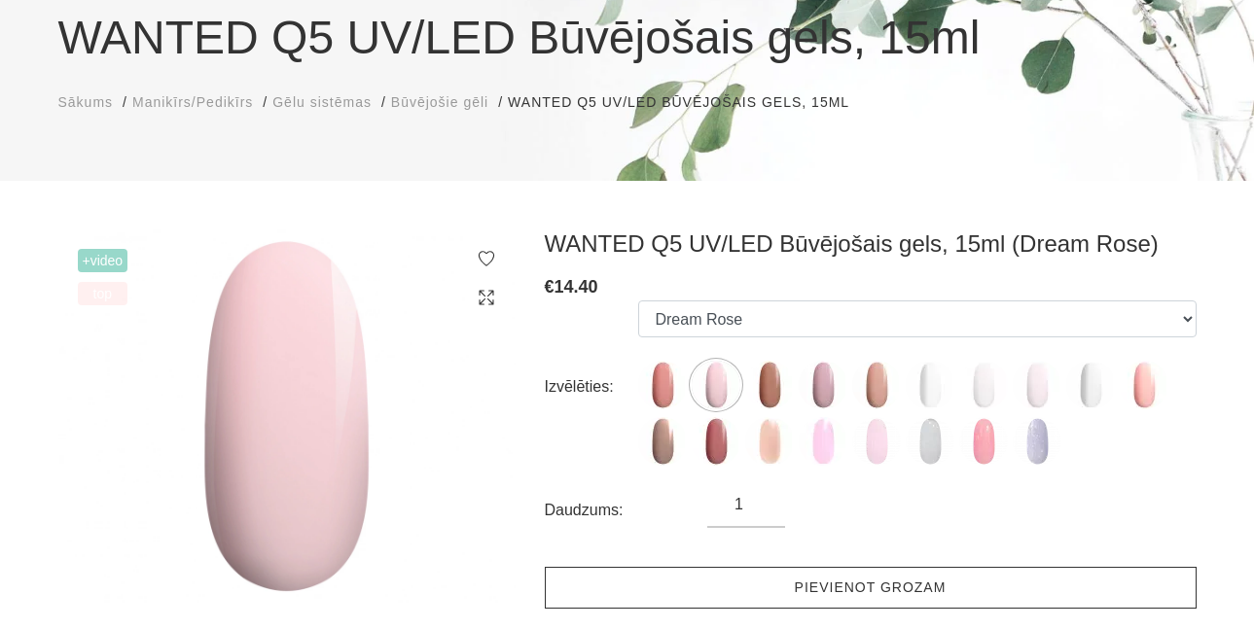
click at [739, 597] on link "Pievienot grozam" at bounding box center [871, 588] width 652 height 42
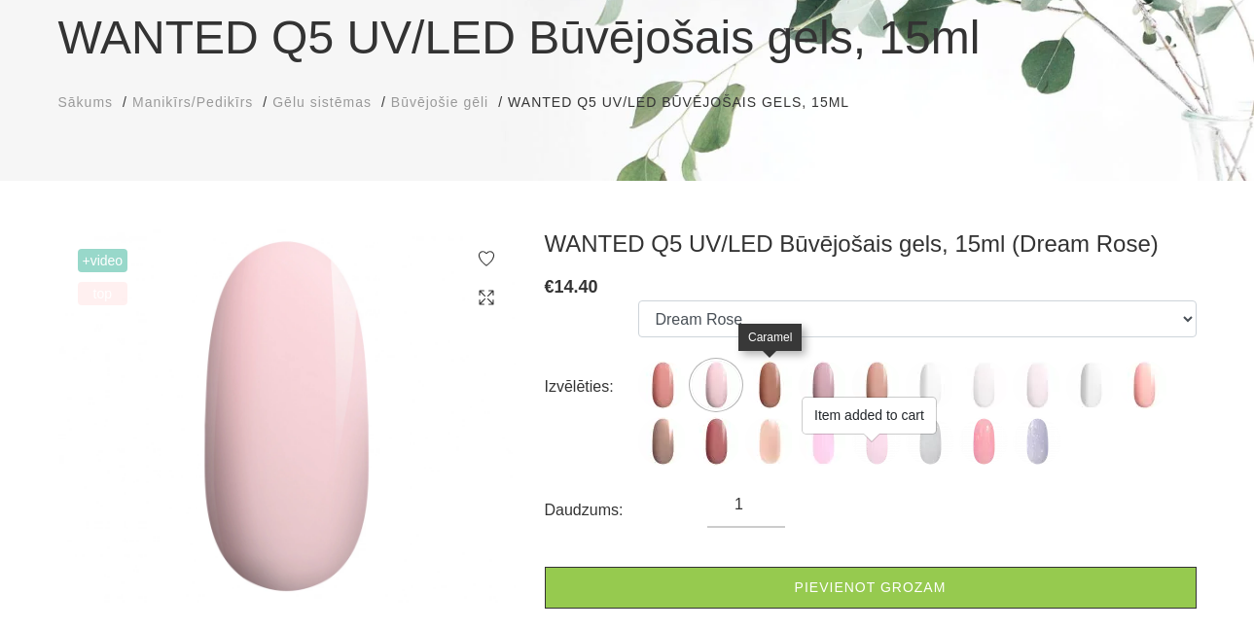
click at [782, 399] on img at bounding box center [769, 385] width 49 height 49
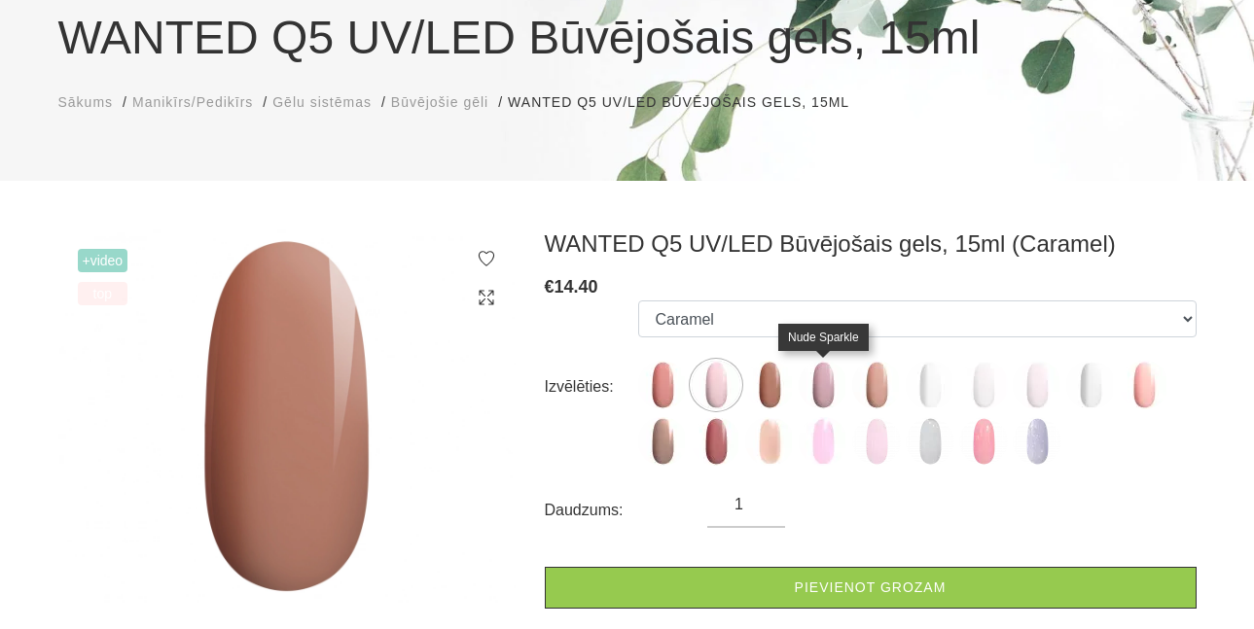
click at [834, 388] on img at bounding box center [823, 385] width 49 height 49
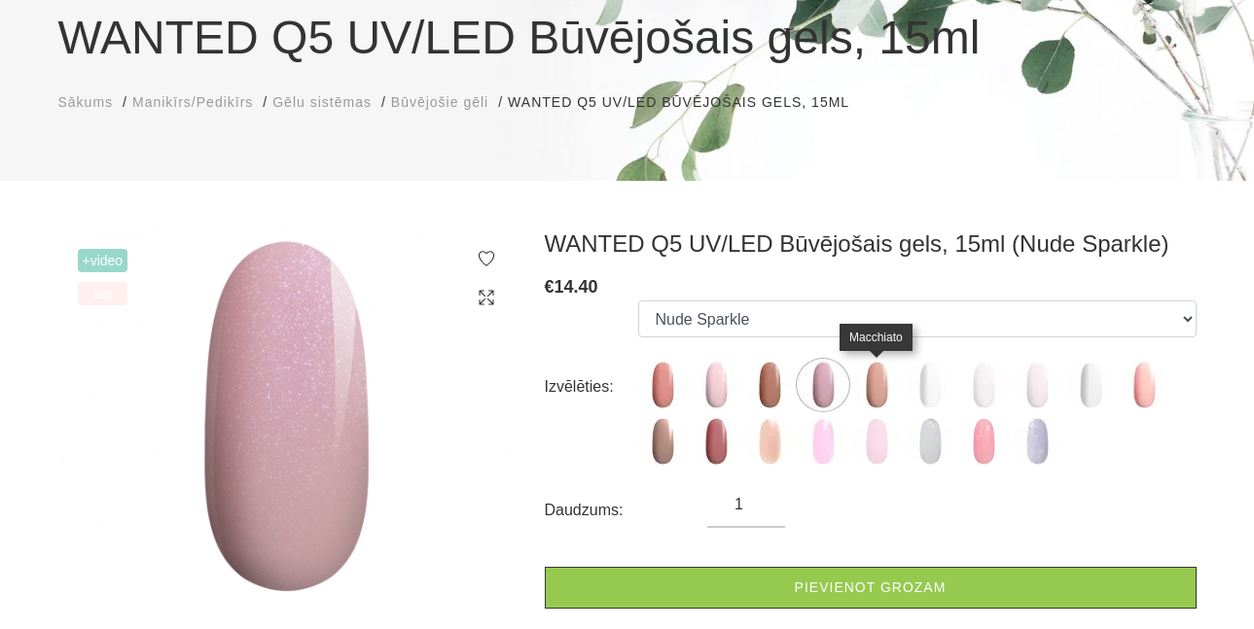
click at [868, 387] on img at bounding box center [876, 385] width 49 height 49
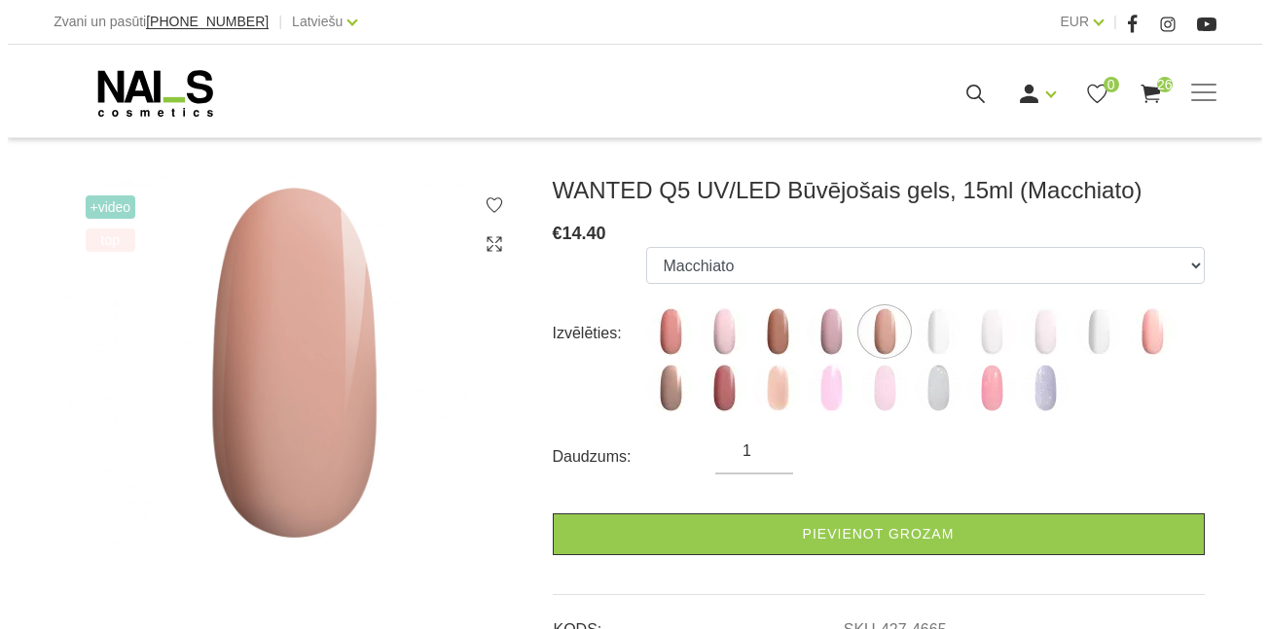
scroll to position [238, 0]
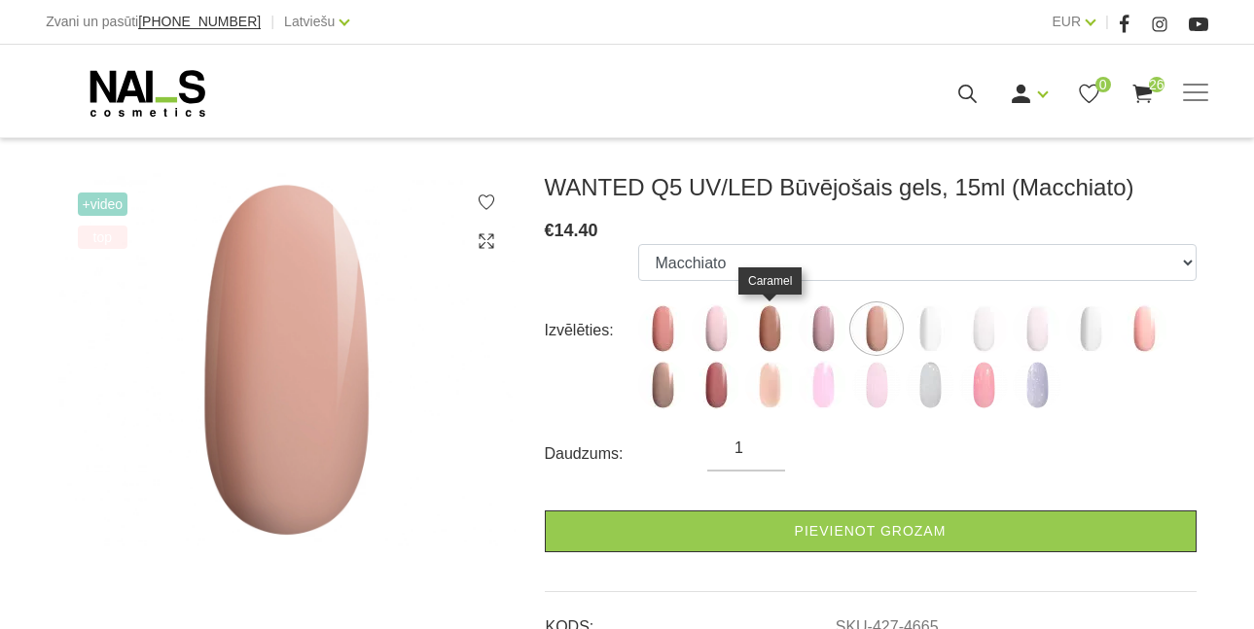
click at [780, 337] on img at bounding box center [769, 329] width 49 height 49
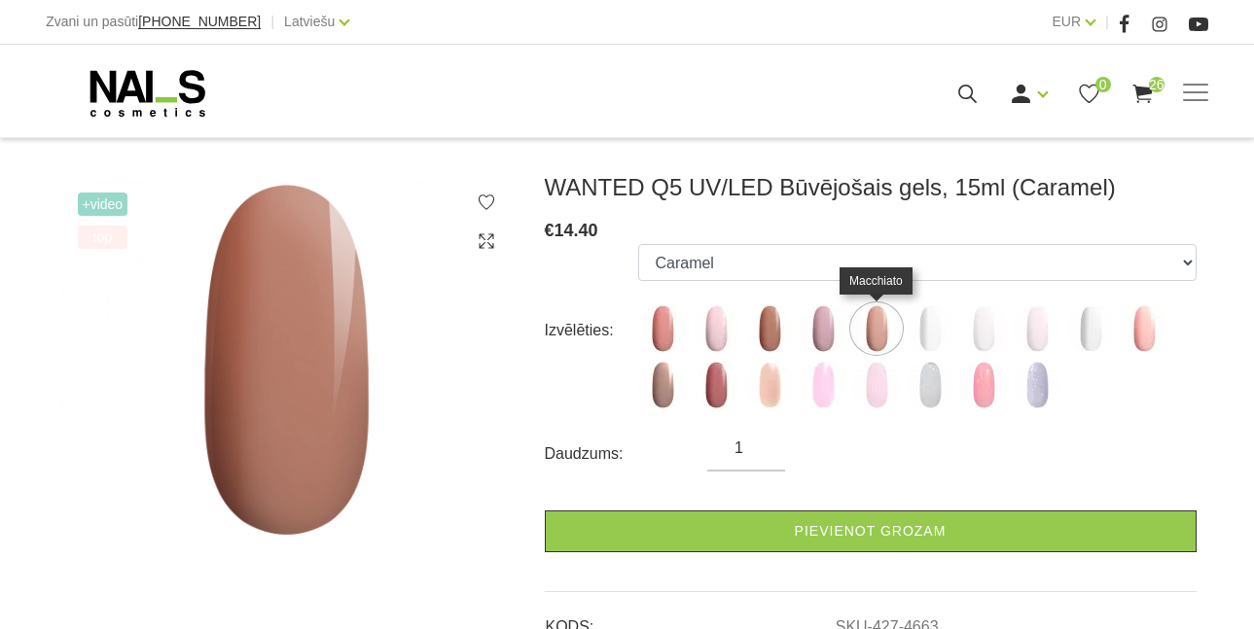
click at [868, 332] on img at bounding box center [876, 329] width 49 height 49
click at [769, 340] on img at bounding box center [769, 329] width 49 height 49
click at [665, 383] on img at bounding box center [662, 385] width 49 height 49
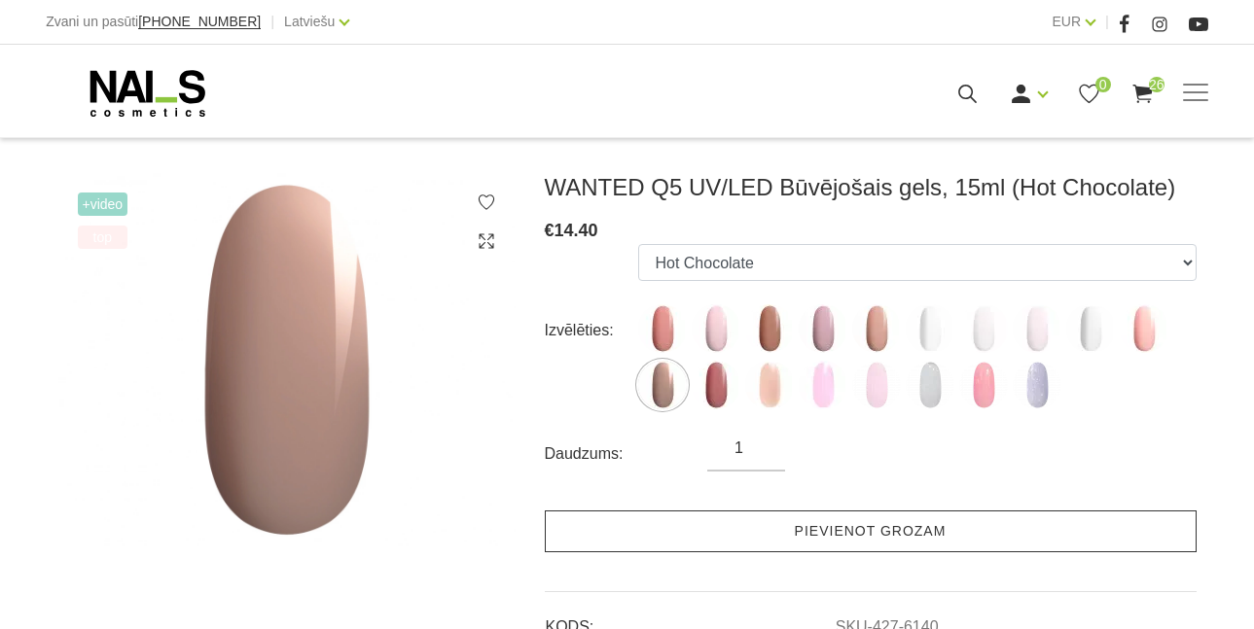
click at [760, 532] on link "Pievienot grozam" at bounding box center [871, 532] width 652 height 42
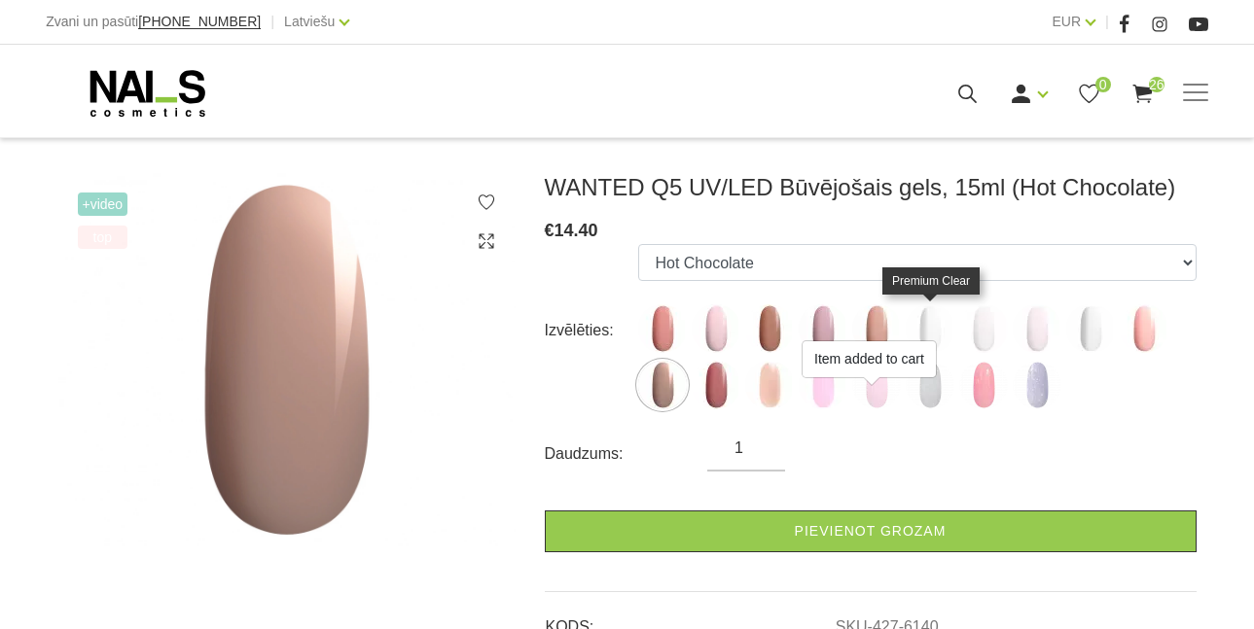
click at [927, 327] on img at bounding box center [930, 329] width 49 height 49
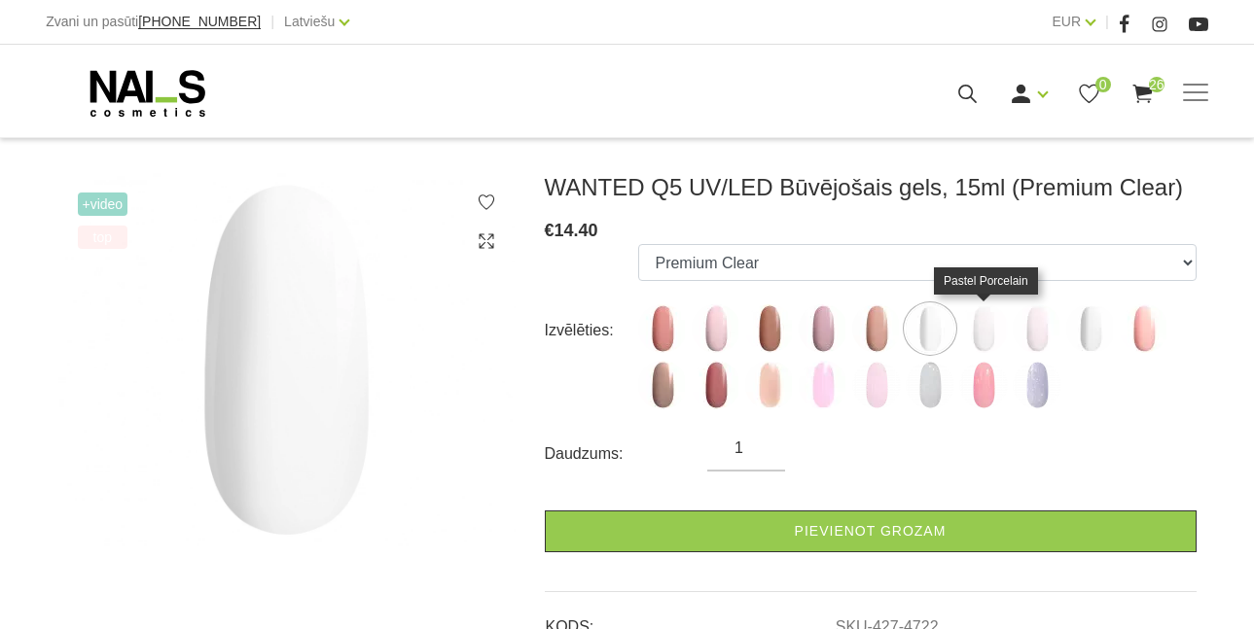
click at [992, 329] on img at bounding box center [983, 329] width 49 height 49
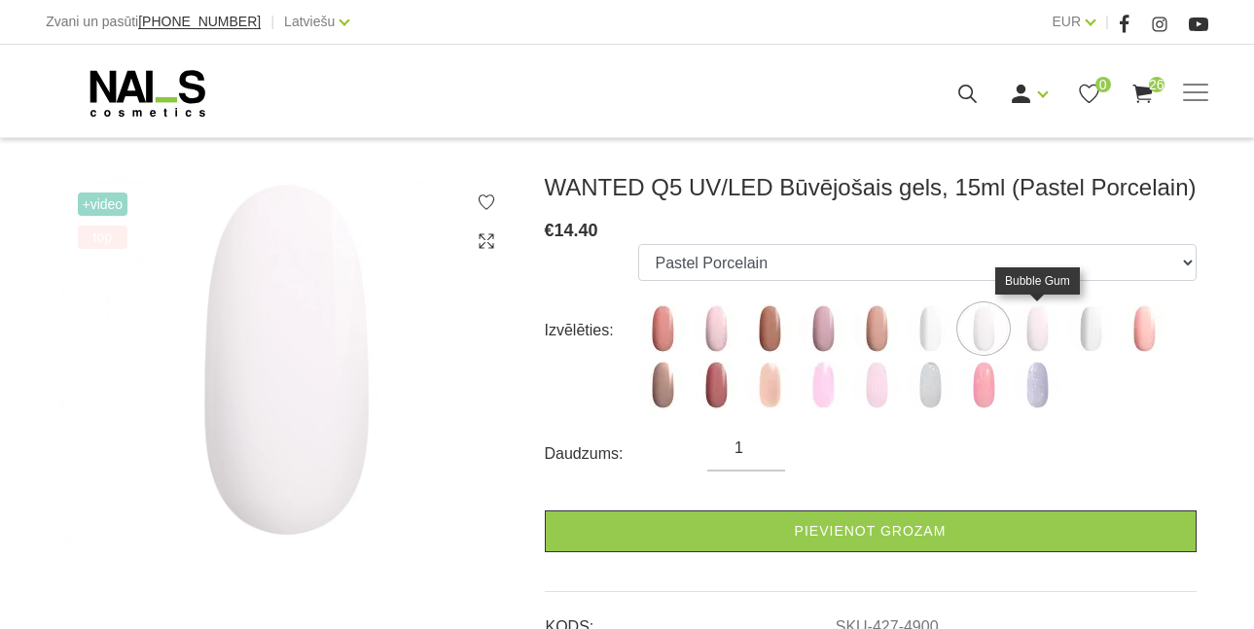
click at [1045, 329] on img at bounding box center [1037, 329] width 49 height 49
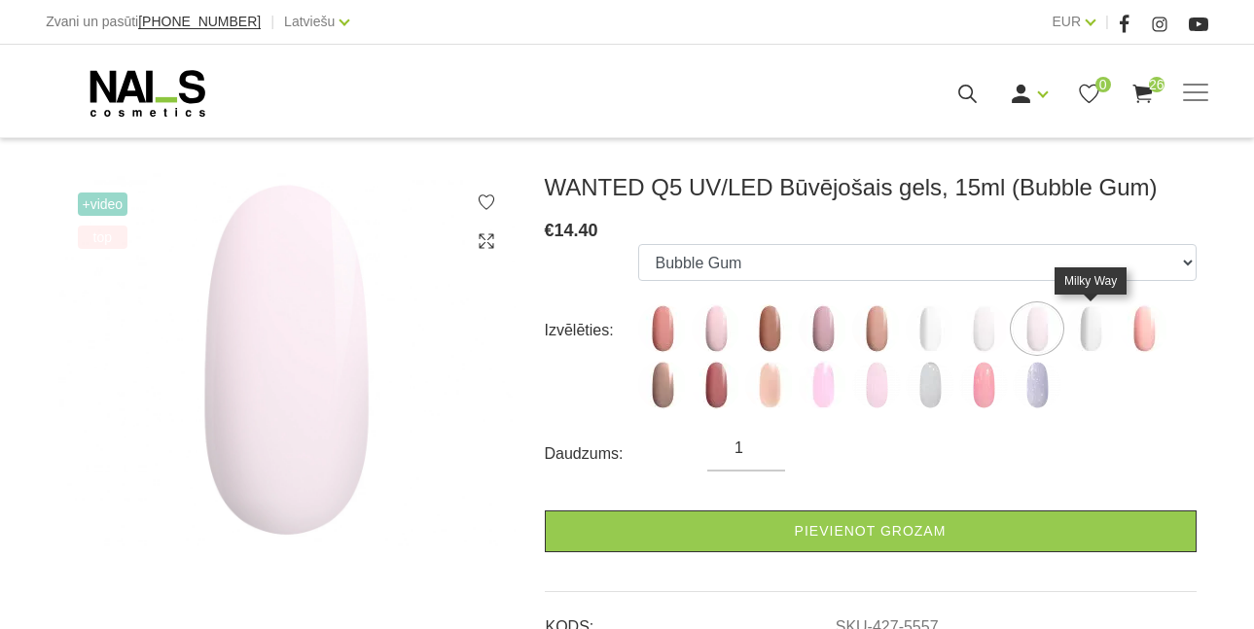
click at [1088, 328] on img at bounding box center [1090, 329] width 49 height 49
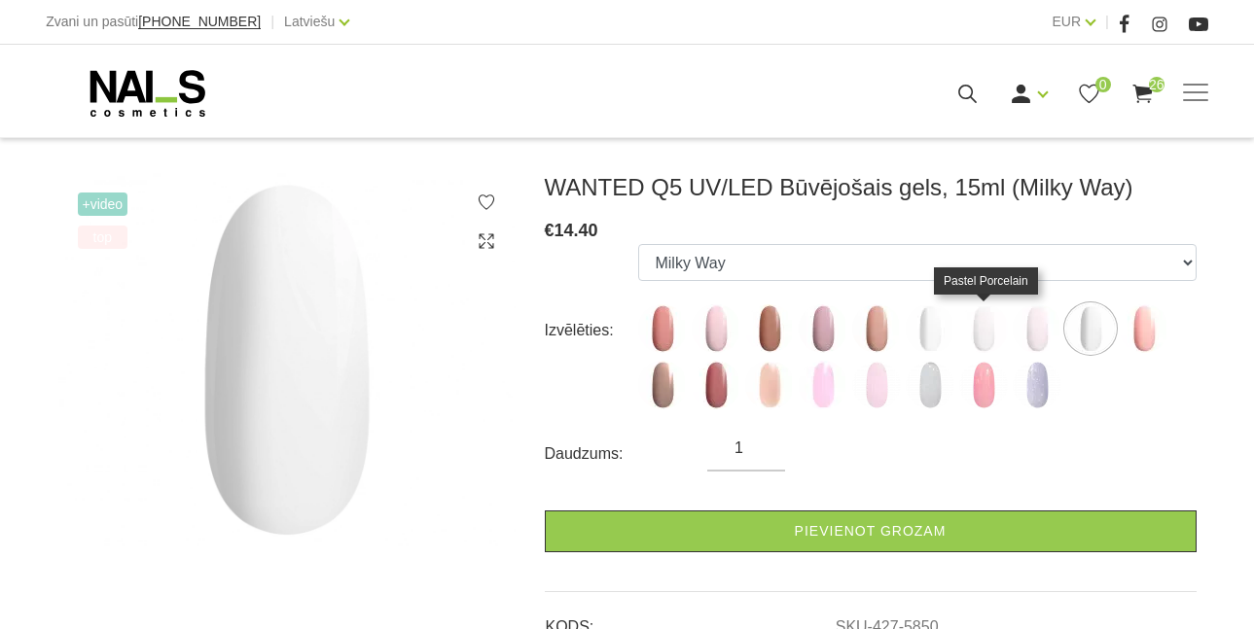
click at [987, 331] on img at bounding box center [983, 329] width 49 height 49
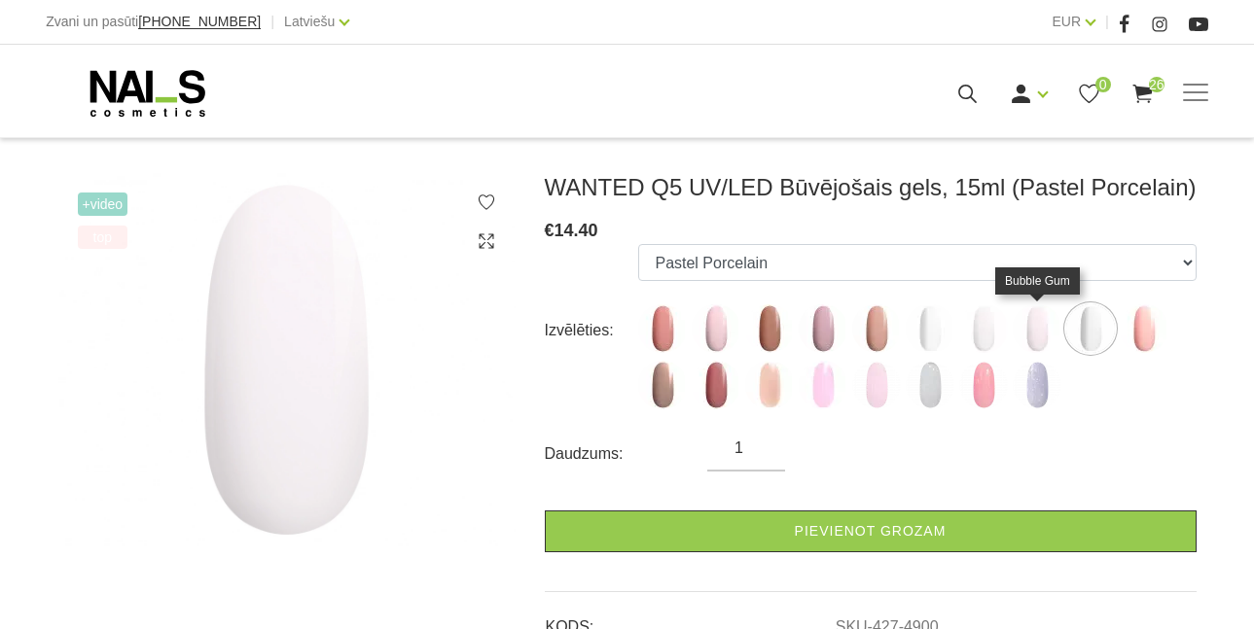
click at [1037, 328] on img at bounding box center [1037, 329] width 49 height 49
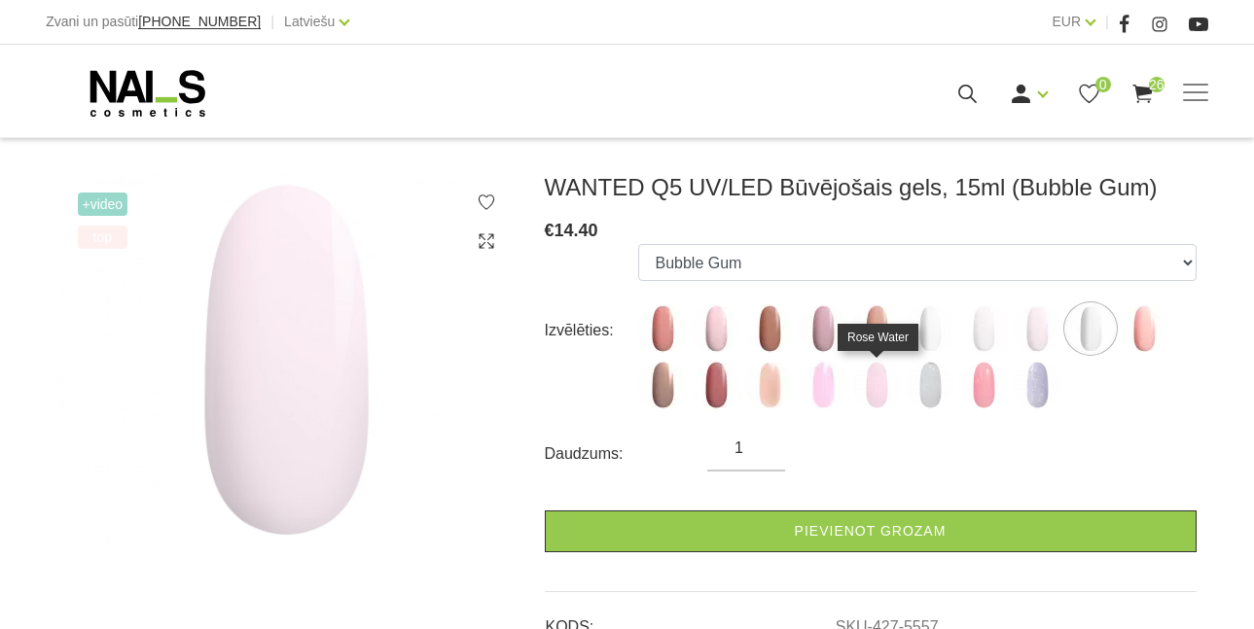
click at [880, 377] on img at bounding box center [876, 385] width 49 height 49
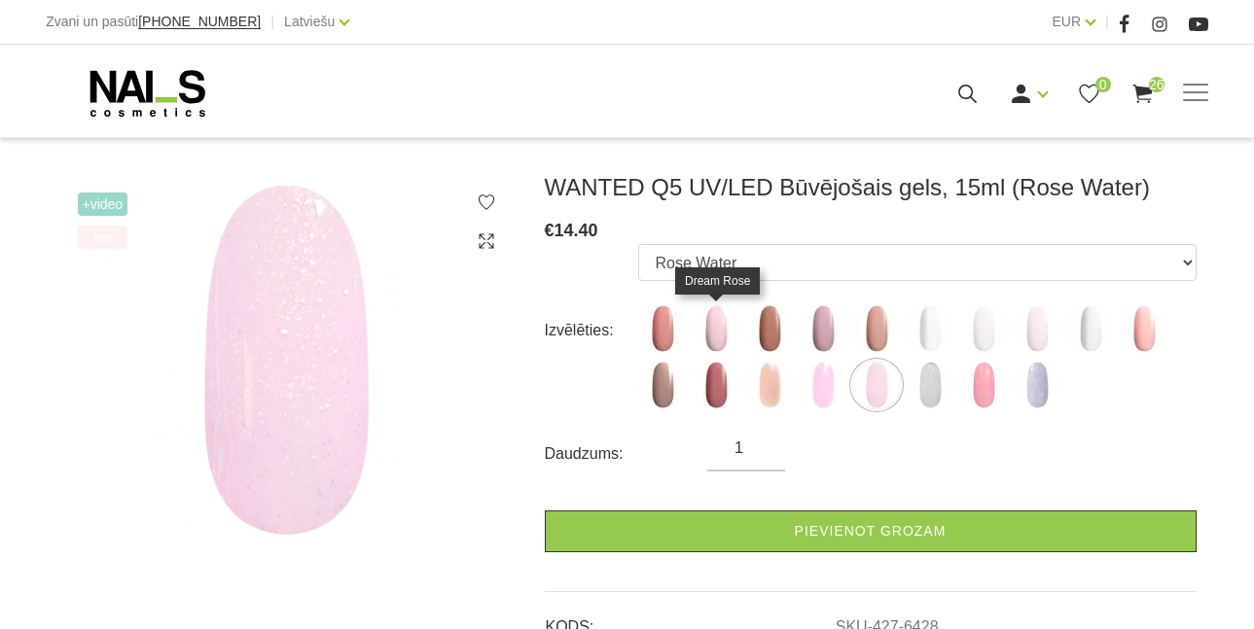
click at [719, 325] on img at bounding box center [716, 329] width 49 height 49
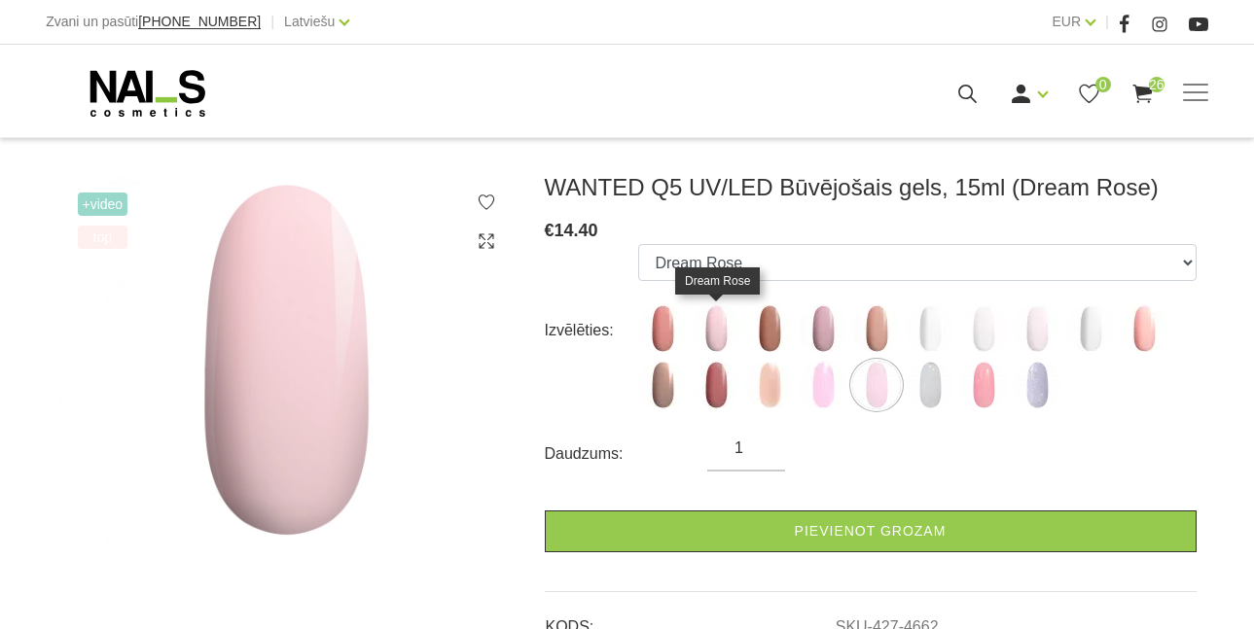
click at [722, 326] on img at bounding box center [716, 329] width 49 height 49
click at [1034, 327] on img at bounding box center [1037, 329] width 49 height 49
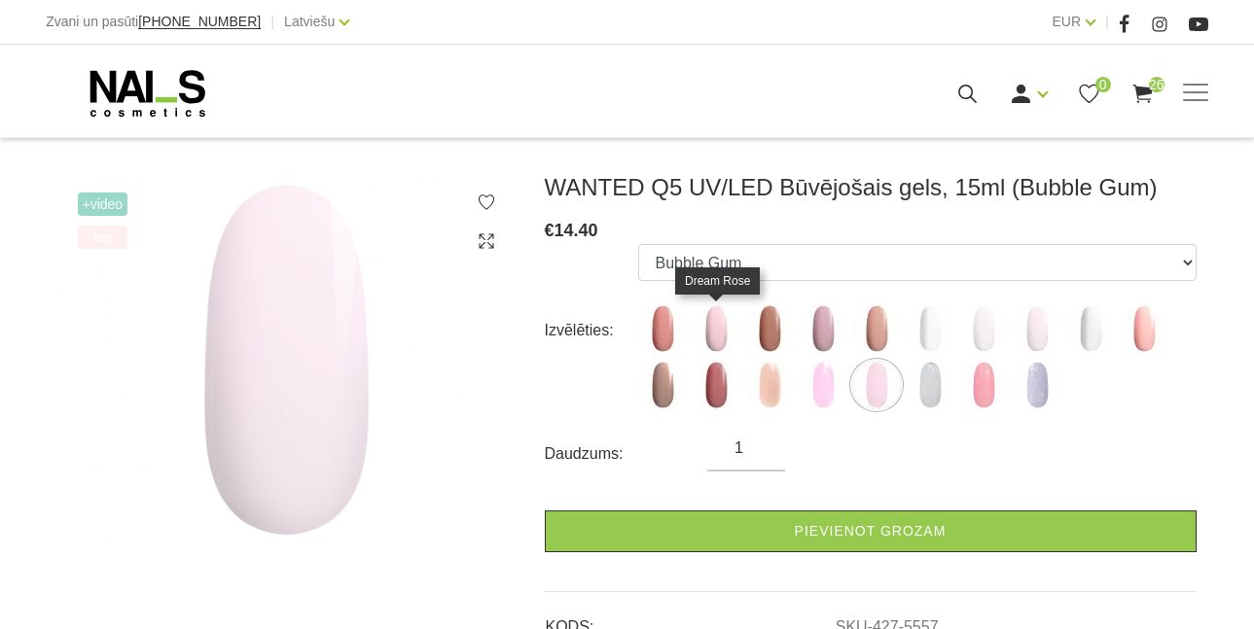
click at [728, 336] on img at bounding box center [716, 329] width 49 height 49
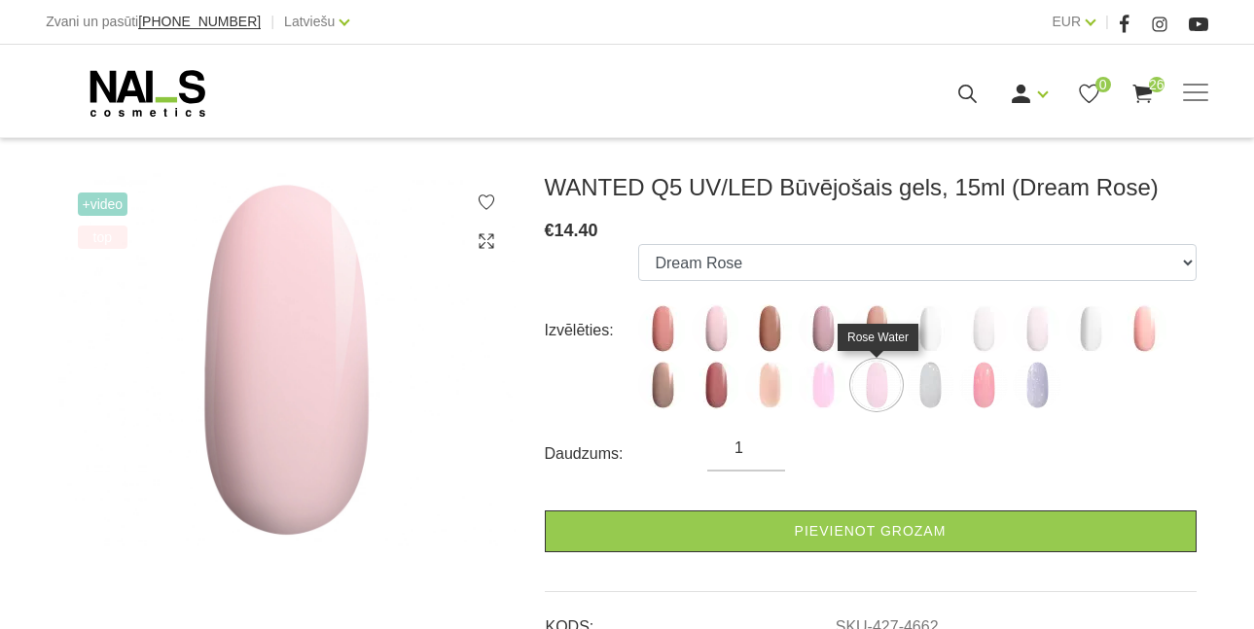
click at [880, 383] on img at bounding box center [876, 385] width 49 height 49
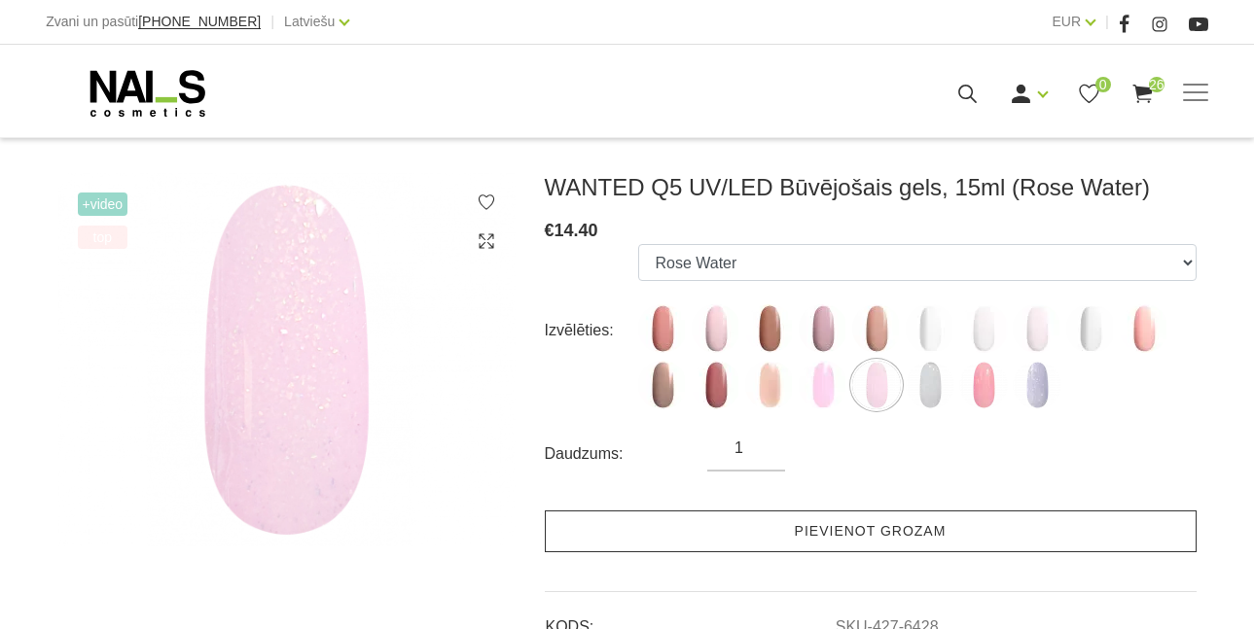
click at [818, 523] on link "Pievienot grozam" at bounding box center [871, 532] width 652 height 42
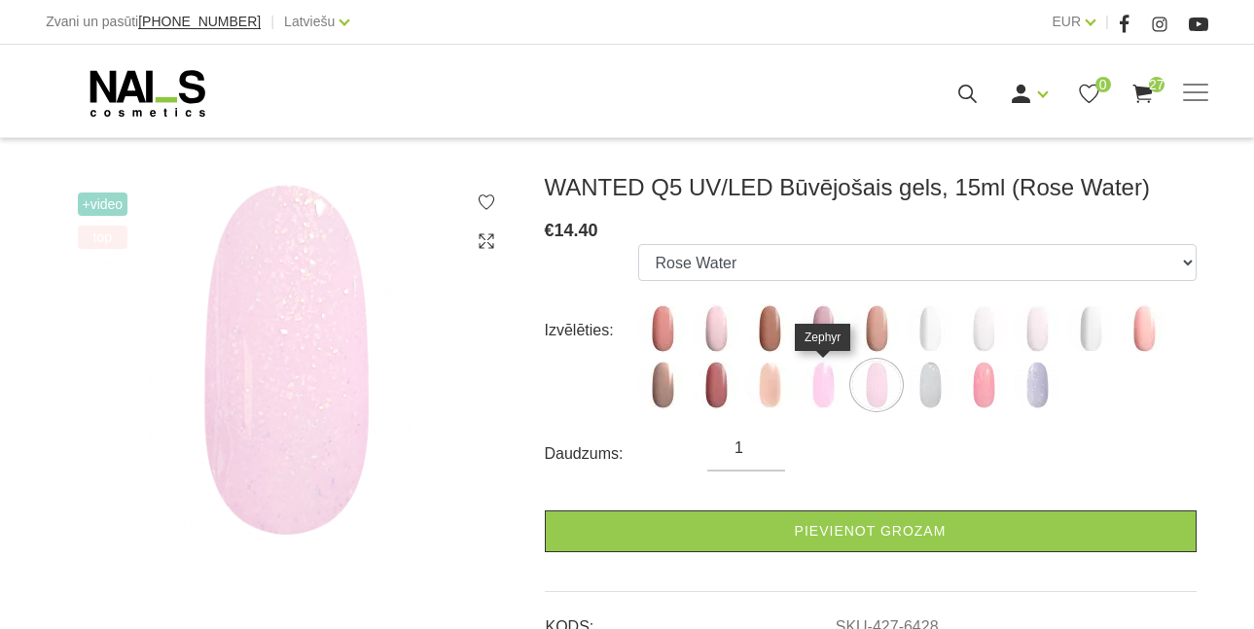
click at [813, 390] on img at bounding box center [823, 385] width 49 height 49
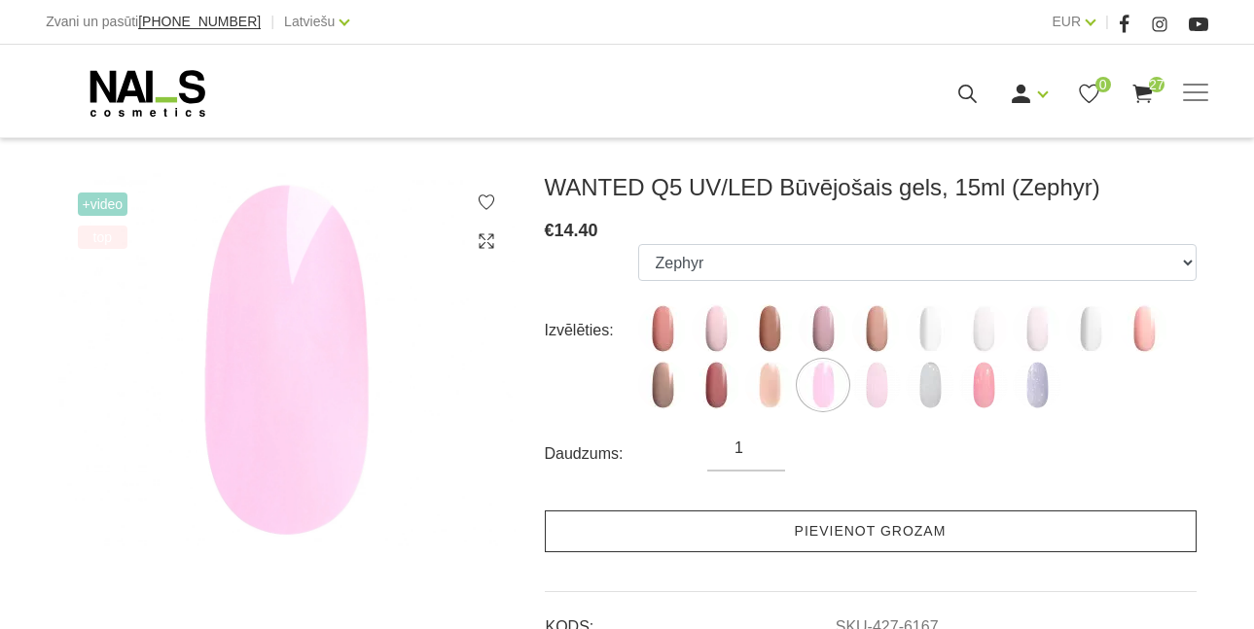
click at [825, 524] on link "Pievienot grozam" at bounding box center [871, 532] width 652 height 42
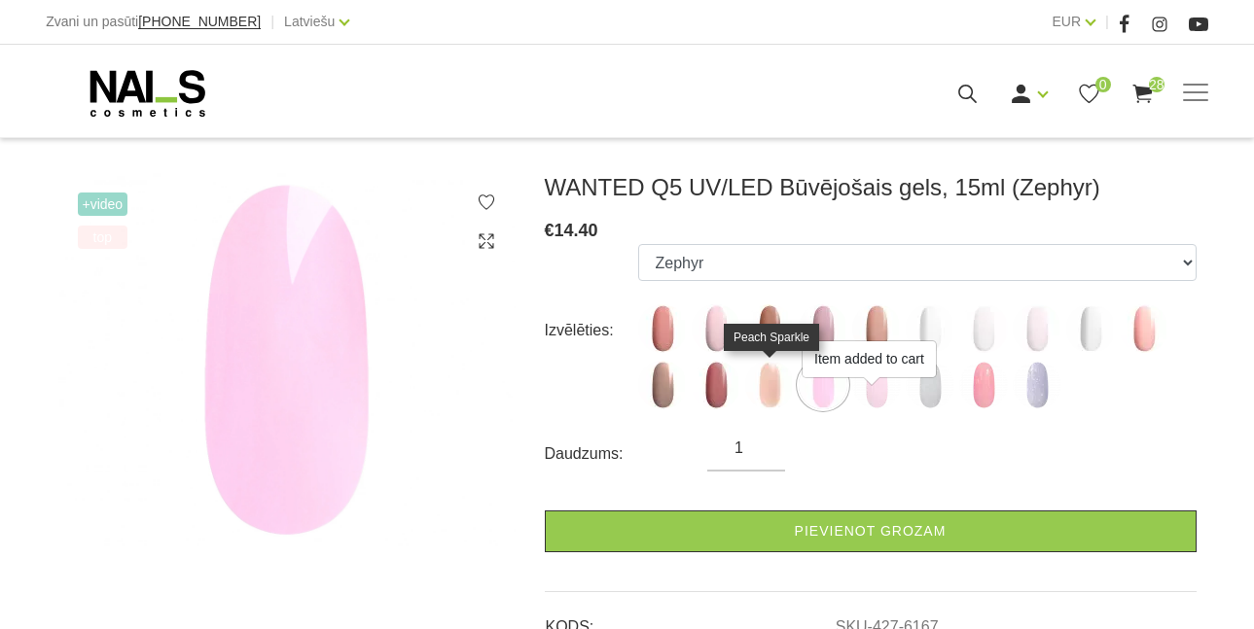
click at [772, 387] on img at bounding box center [769, 385] width 49 height 49
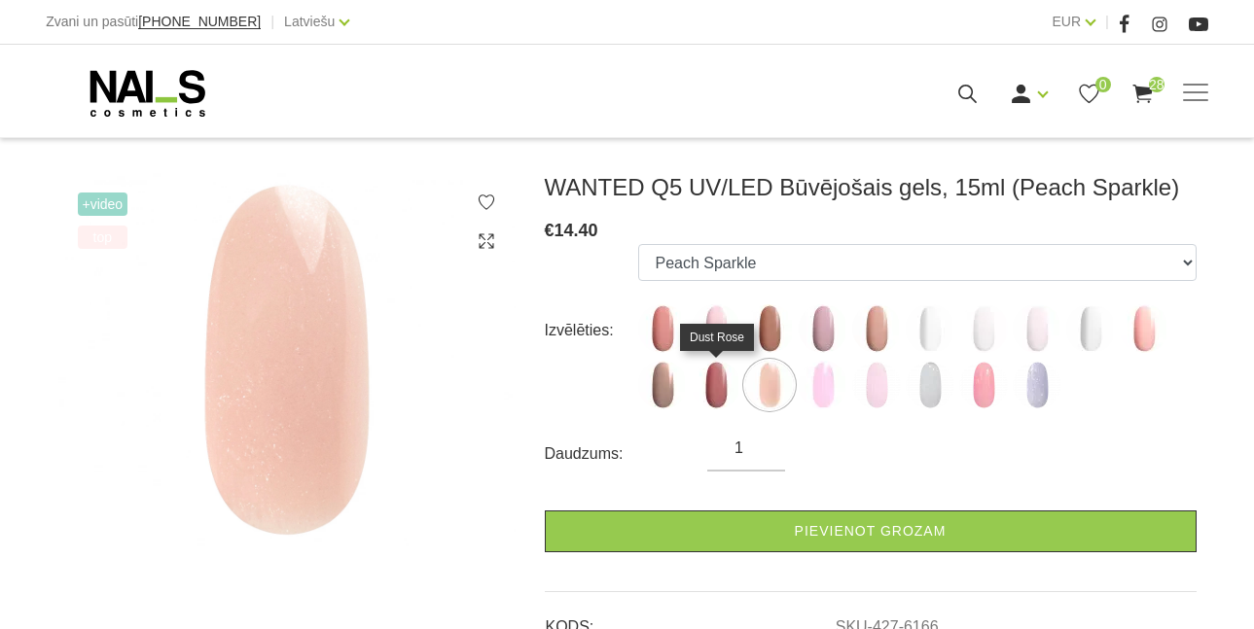
click at [697, 387] on img at bounding box center [716, 385] width 49 height 49
click at [721, 388] on img at bounding box center [716, 385] width 49 height 49
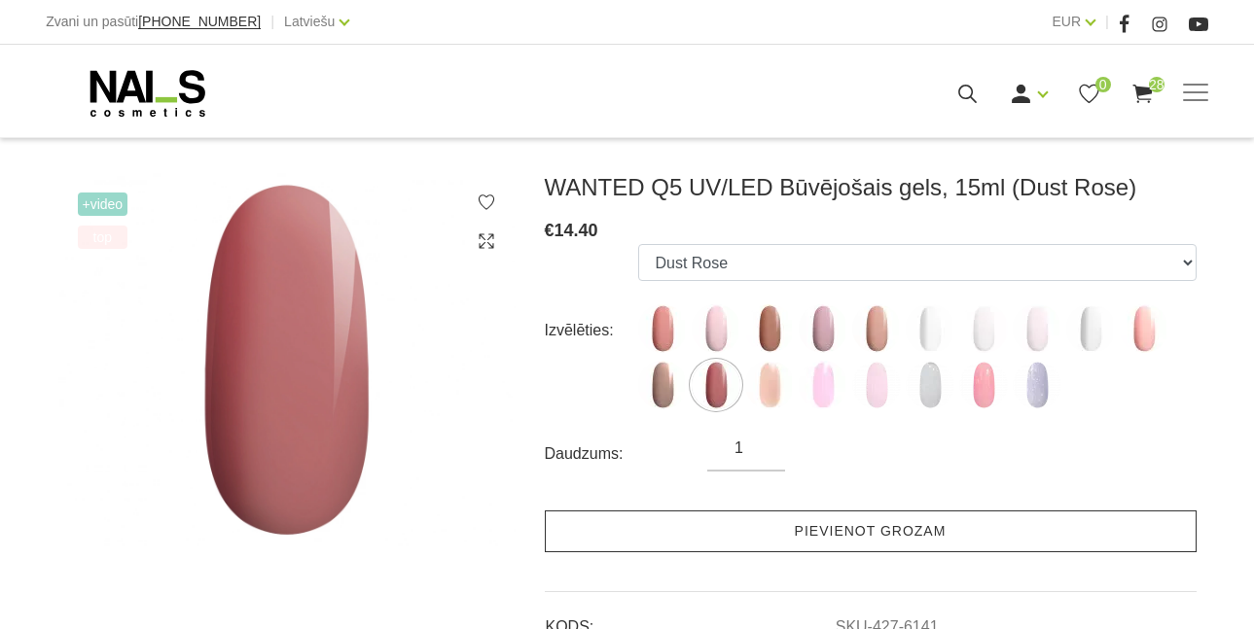
click at [780, 539] on link "Pievienot grozam" at bounding box center [871, 532] width 652 height 42
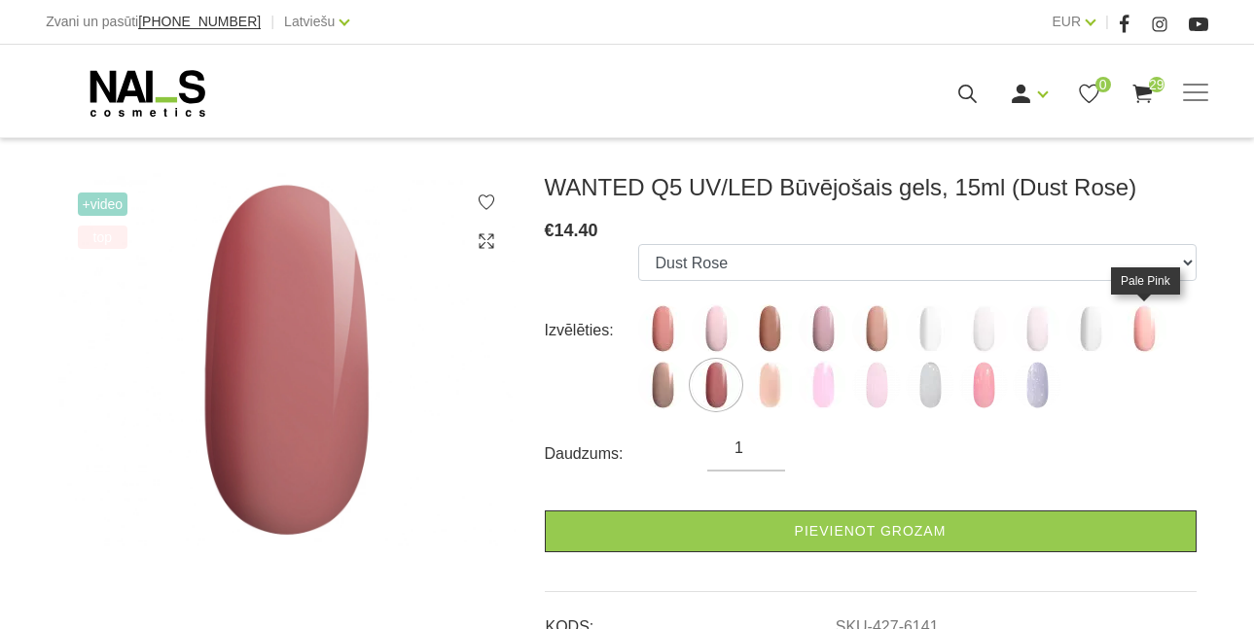
click at [1141, 333] on img at bounding box center [1144, 329] width 49 height 49
click at [939, 377] on img at bounding box center [930, 385] width 49 height 49
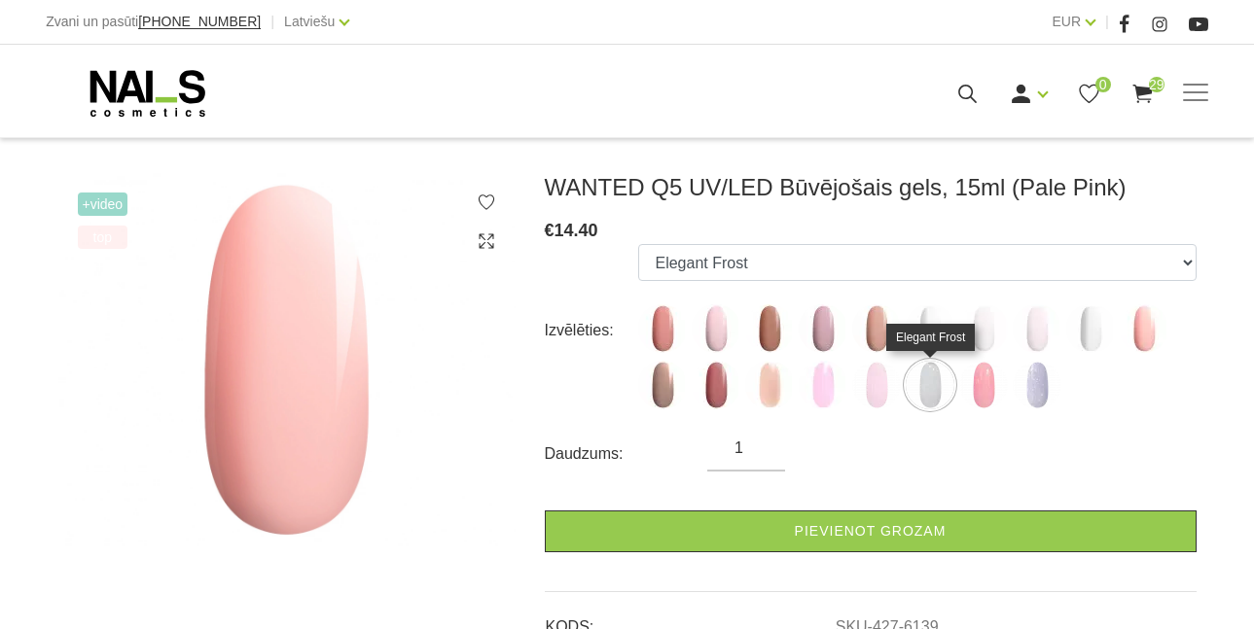
click at [929, 386] on img at bounding box center [930, 385] width 49 height 49
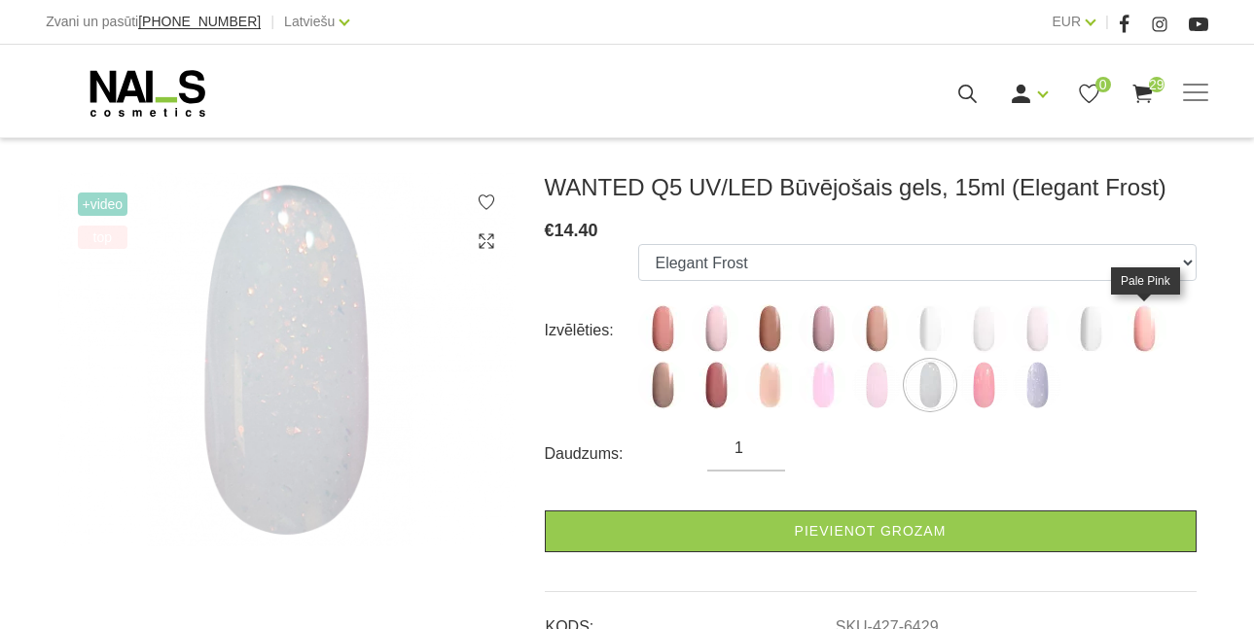
click at [1140, 342] on img at bounding box center [1144, 329] width 49 height 49
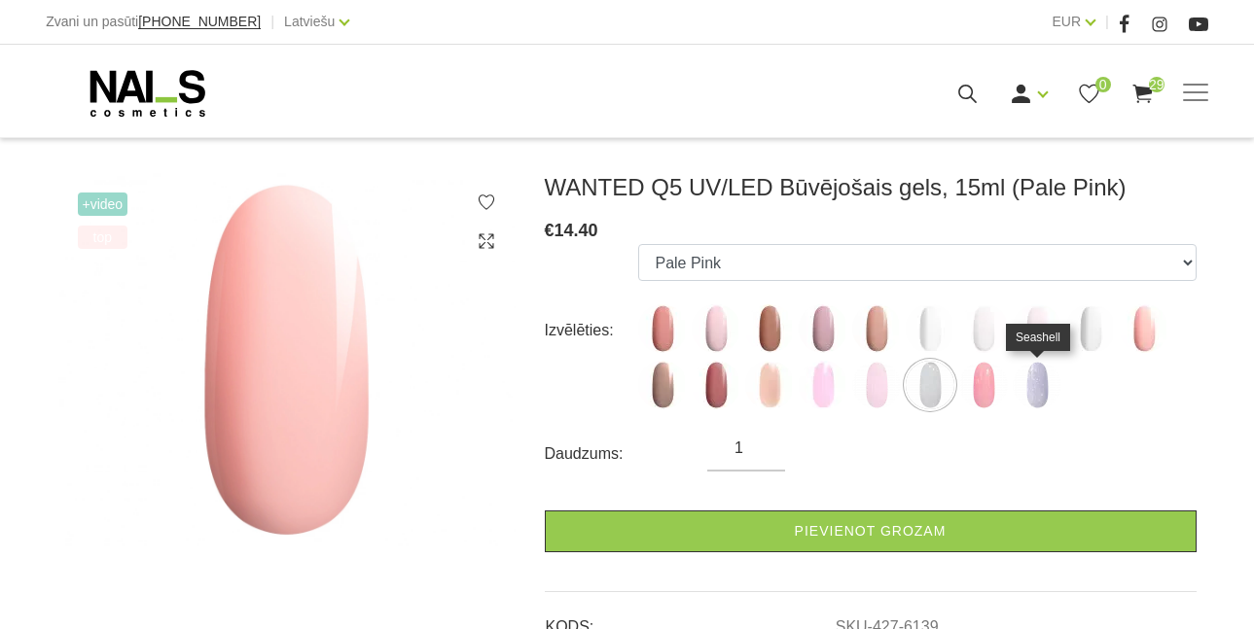
click at [1029, 387] on img at bounding box center [1037, 385] width 49 height 49
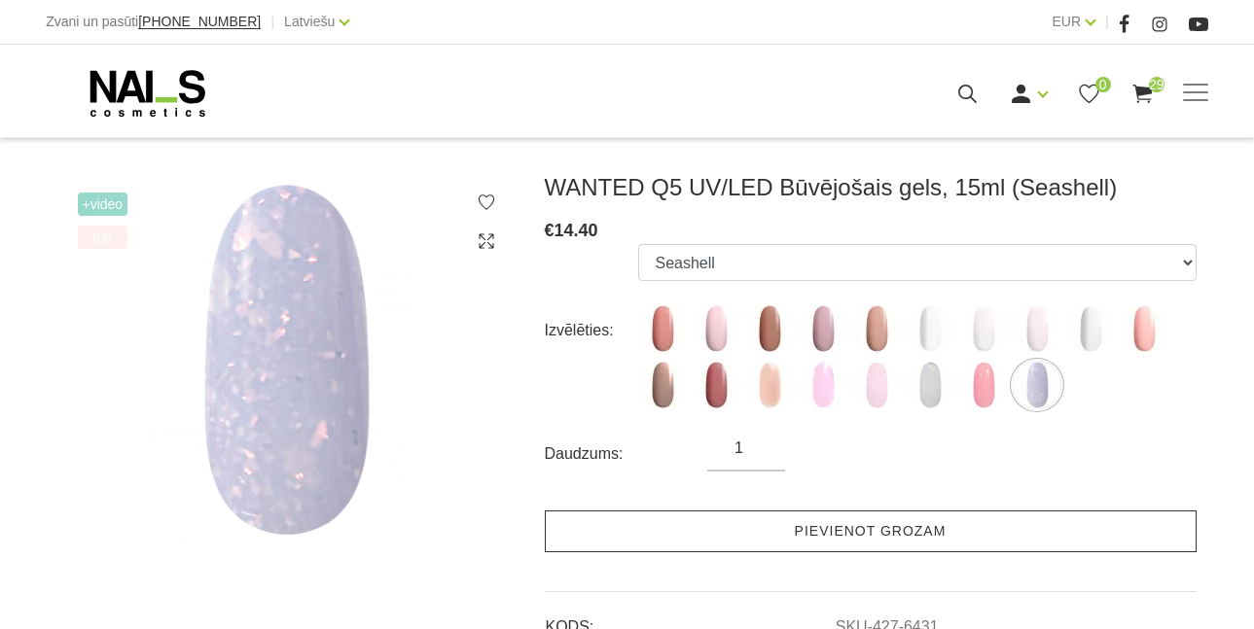
click at [947, 530] on link "Pievienot grozam" at bounding box center [871, 532] width 652 height 42
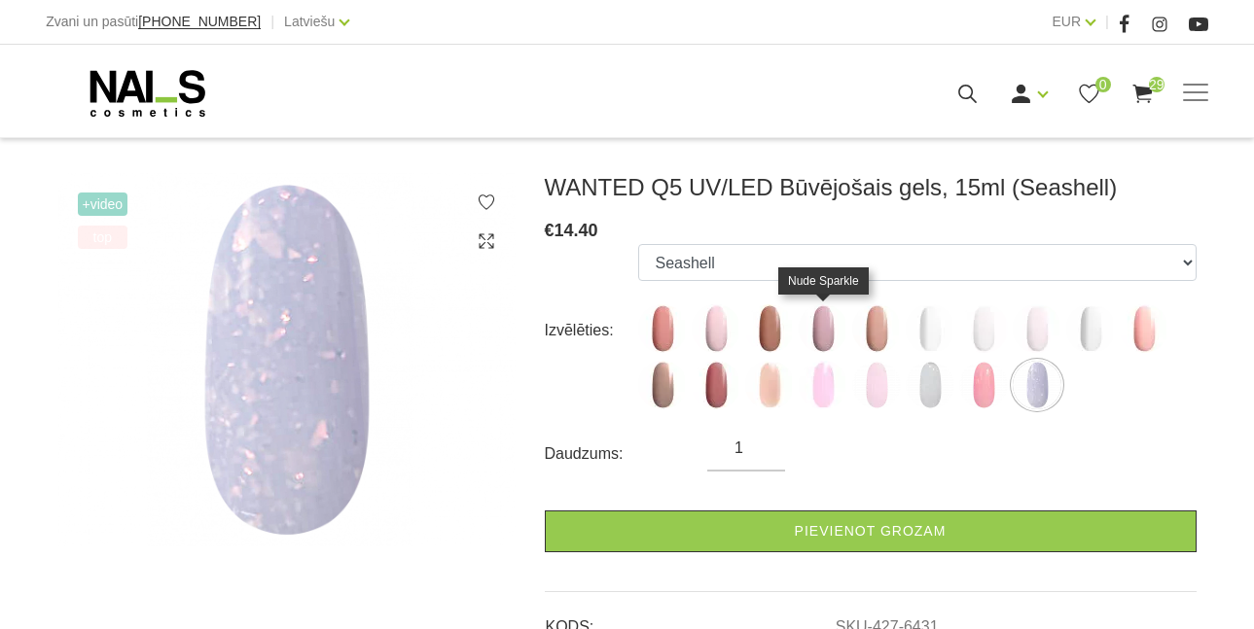
click at [822, 328] on img at bounding box center [823, 329] width 49 height 49
select select "4664"
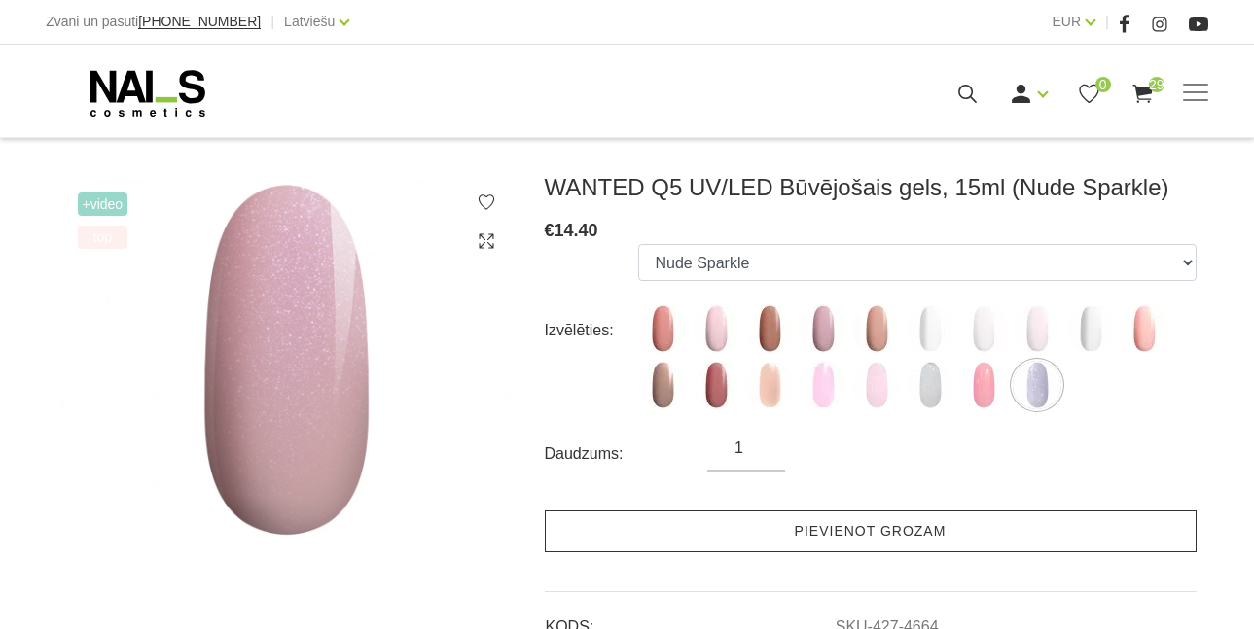
click at [848, 520] on link "Pievienot grozam" at bounding box center [871, 532] width 652 height 42
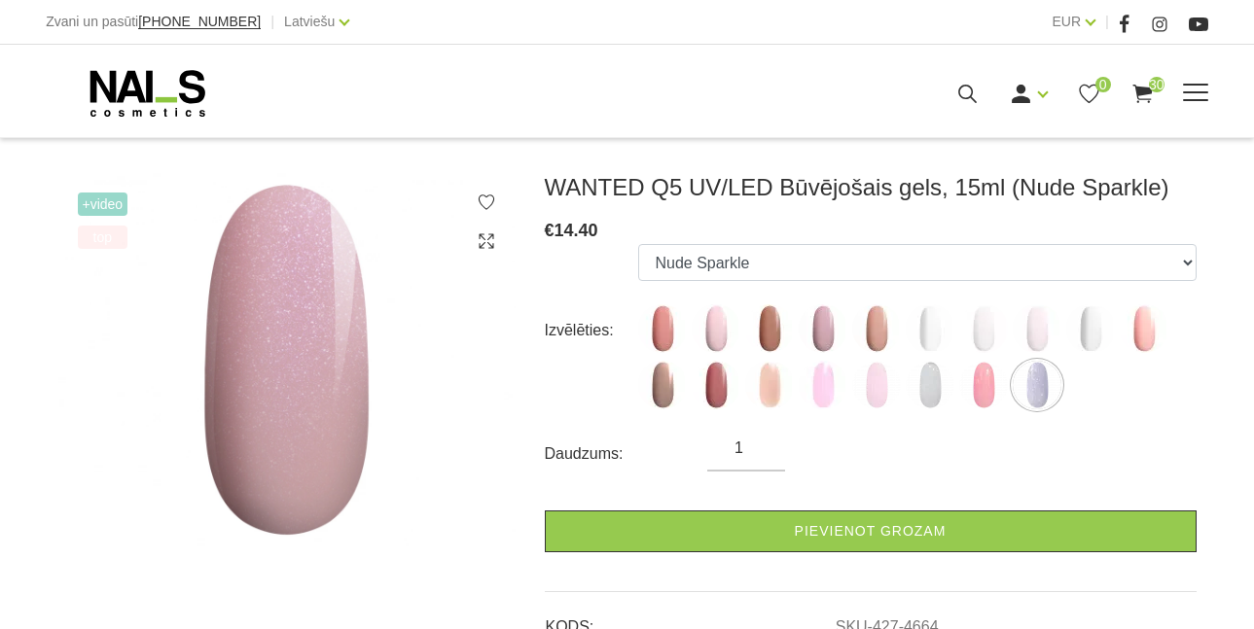
click at [1149, 91] on span "30" at bounding box center [1157, 85] width 16 height 16
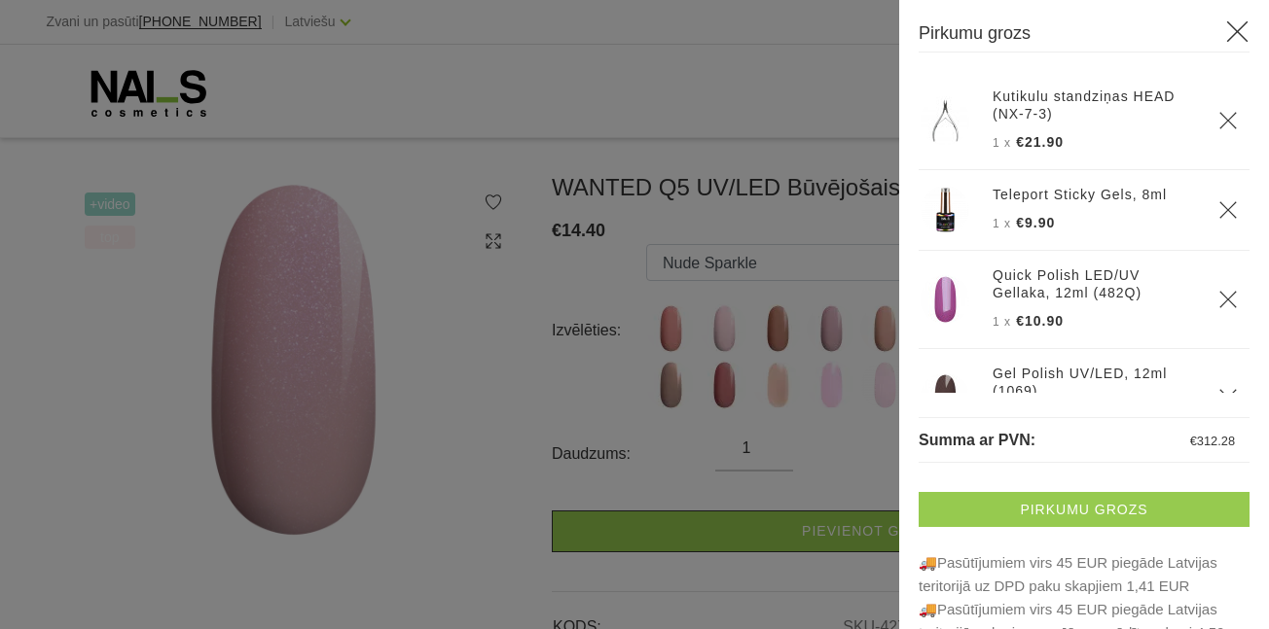
click at [1034, 497] on link "Pirkumu grozs" at bounding box center [1083, 509] width 331 height 35
